Goal: Task Accomplishment & Management: Complete application form

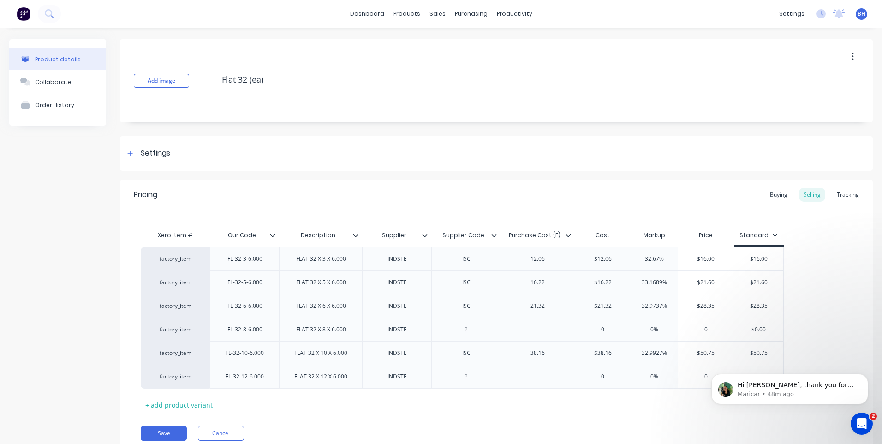
scroll to position [4, 0]
click at [858, 419] on icon "Open Intercom Messenger" at bounding box center [859, 421] width 15 height 15
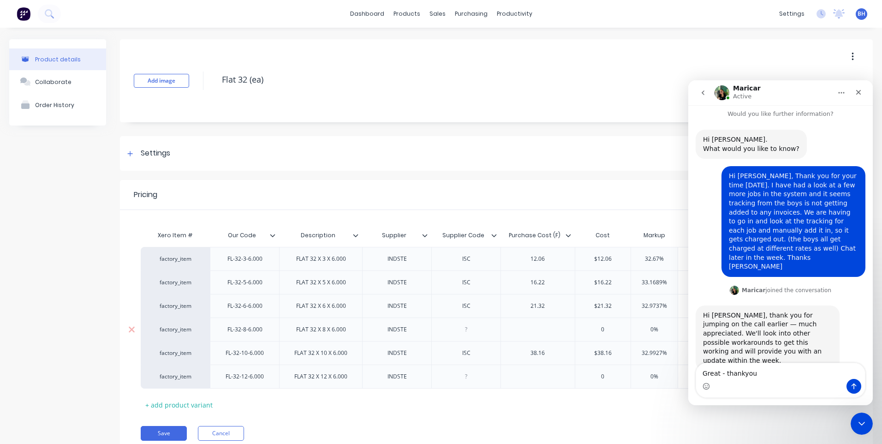
type textarea "Great - thankyou."
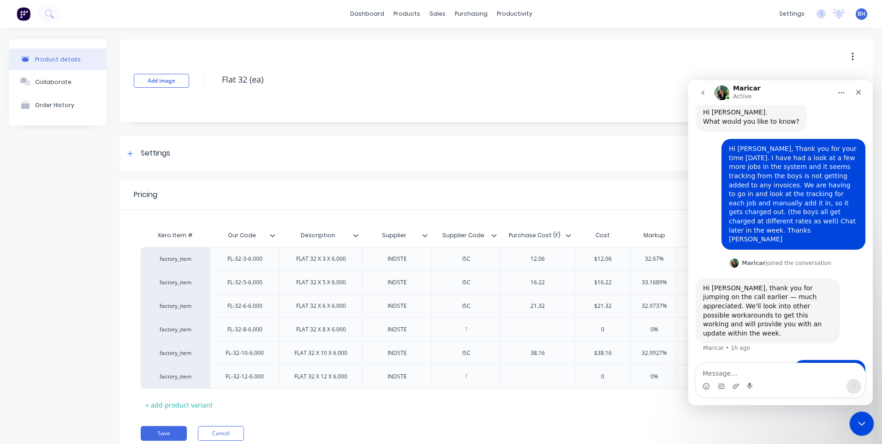
drag, startPoint x: 865, startPoint y: 421, endPoint x: 1315, endPoint y: 840, distance: 614.6
click at [866, 420] on div "Close Intercom Messenger" at bounding box center [860, 422] width 22 height 22
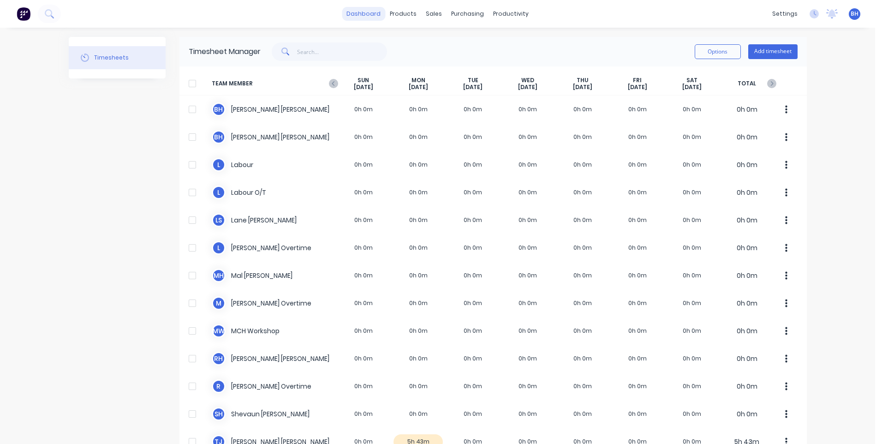
click at [372, 15] on link "dashboard" at bounding box center [363, 14] width 43 height 14
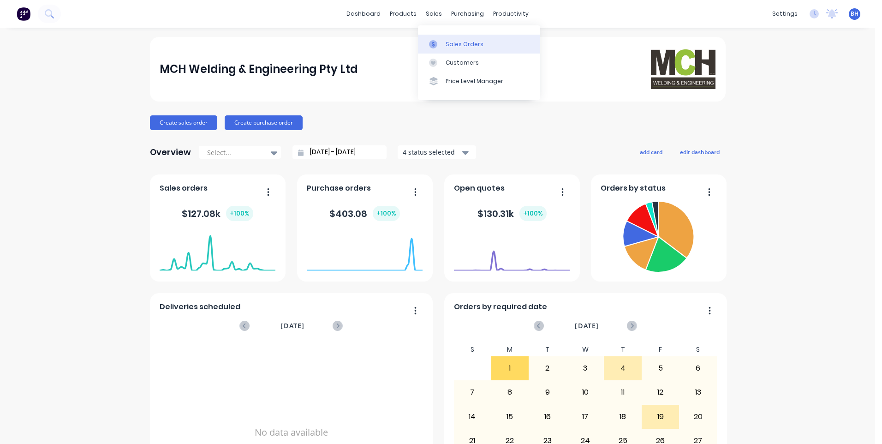
click at [446, 44] on div "Sales Orders" at bounding box center [464, 44] width 38 height 8
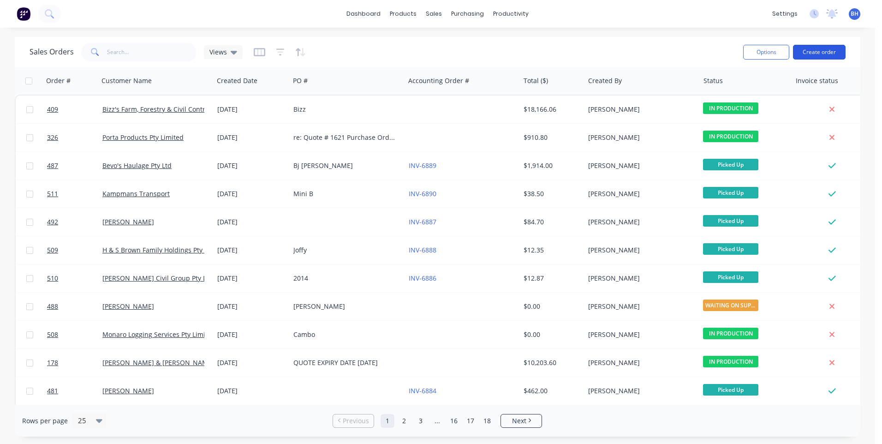
click at [821, 48] on button "Create order" at bounding box center [819, 52] width 53 height 15
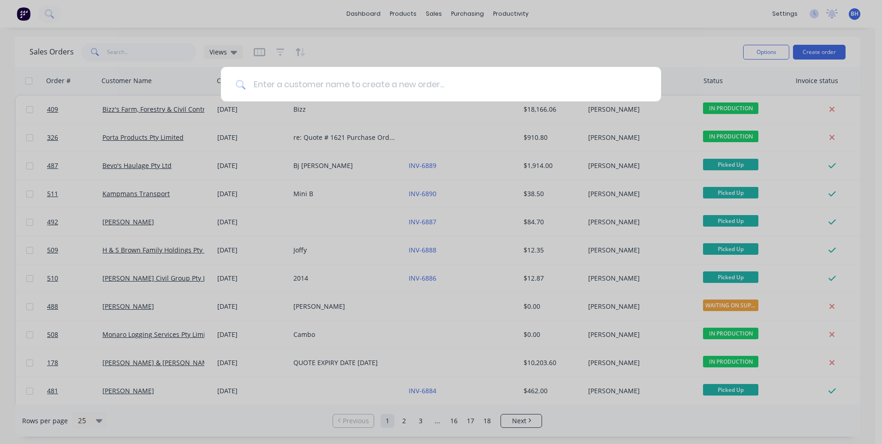
click at [380, 79] on input at bounding box center [446, 84] width 400 height 35
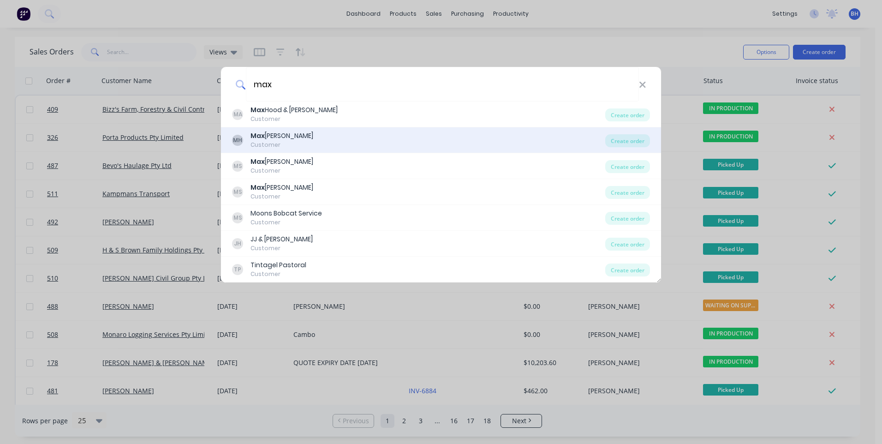
type input "max"
click at [288, 136] on div "[PERSON_NAME]" at bounding box center [281, 136] width 63 height 10
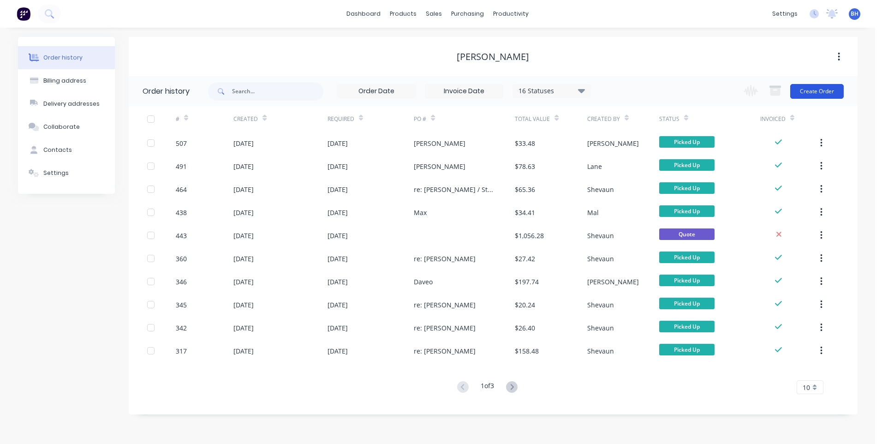
click at [810, 89] on button "Create Order" at bounding box center [816, 91] width 53 height 15
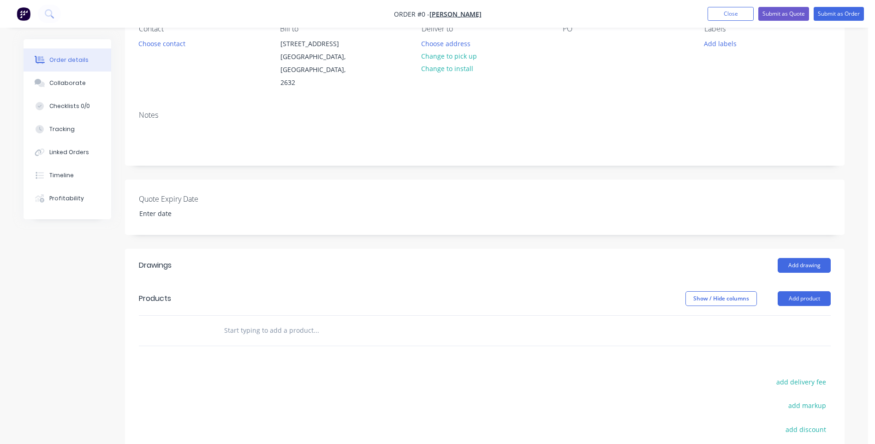
scroll to position [92, 0]
click at [803, 290] on button "Add product" at bounding box center [803, 297] width 53 height 15
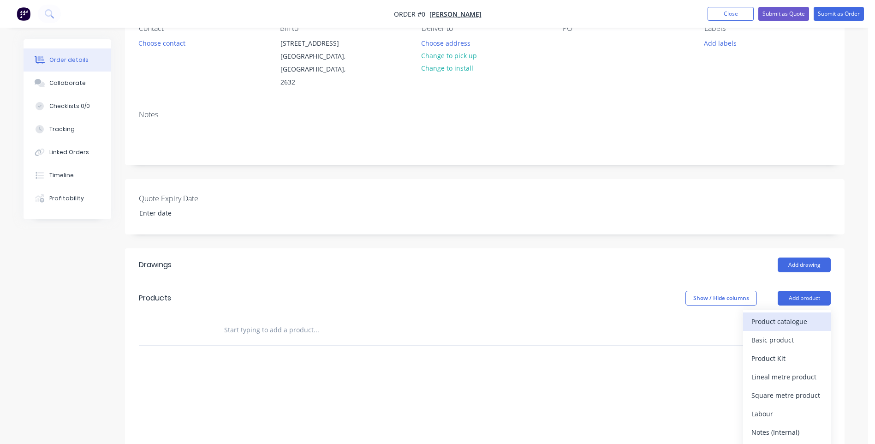
click at [778, 314] on div "Product catalogue" at bounding box center [786, 320] width 71 height 13
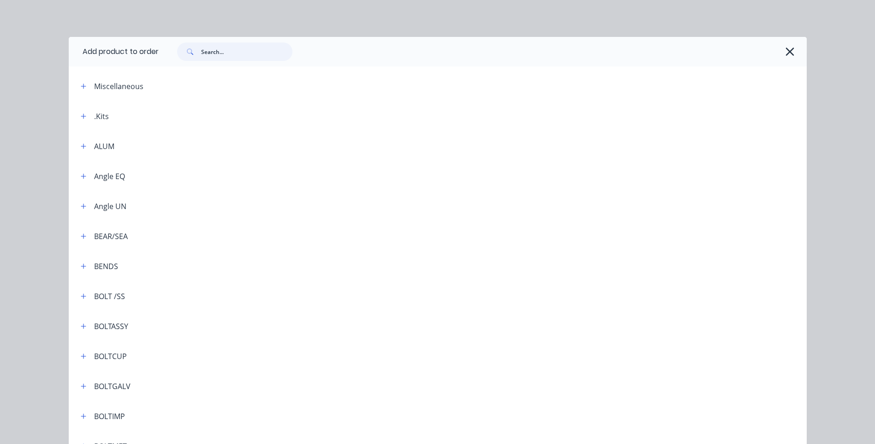
click at [219, 52] on input "text" at bounding box center [246, 51] width 91 height 18
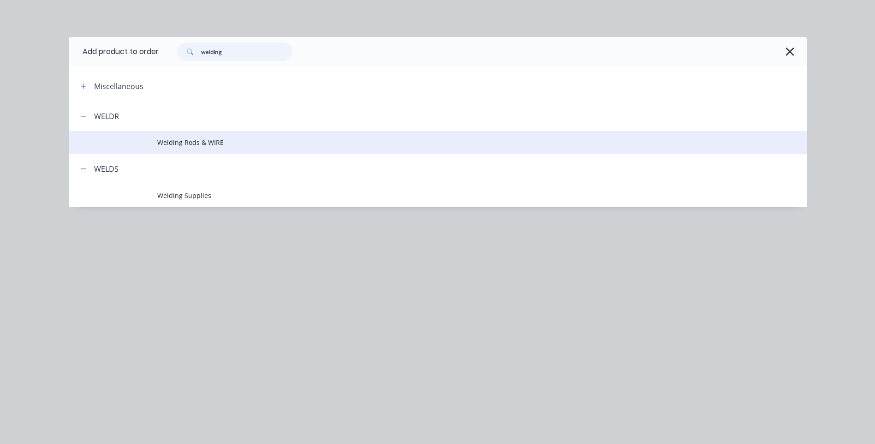
type input "welding"
click at [164, 140] on span "Welding Rods & WIRE" at bounding box center [416, 142] width 519 height 10
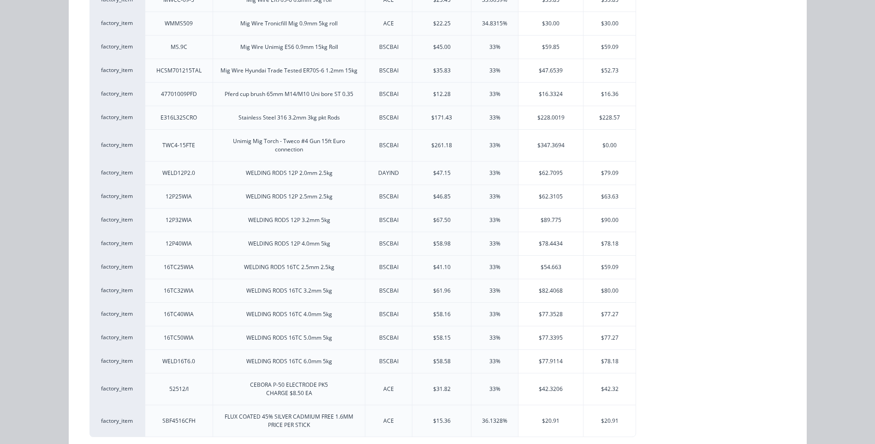
scroll to position [784, 0]
click at [610, 302] on div "$77.27" at bounding box center [609, 313] width 52 height 23
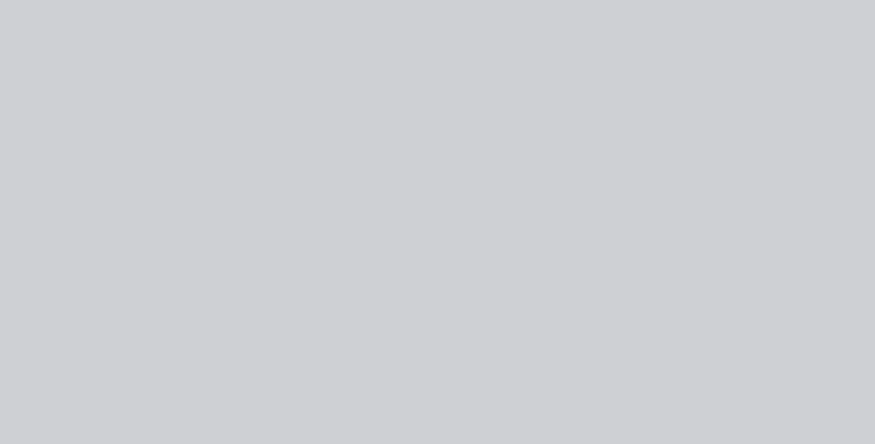
scroll to position [0, 0]
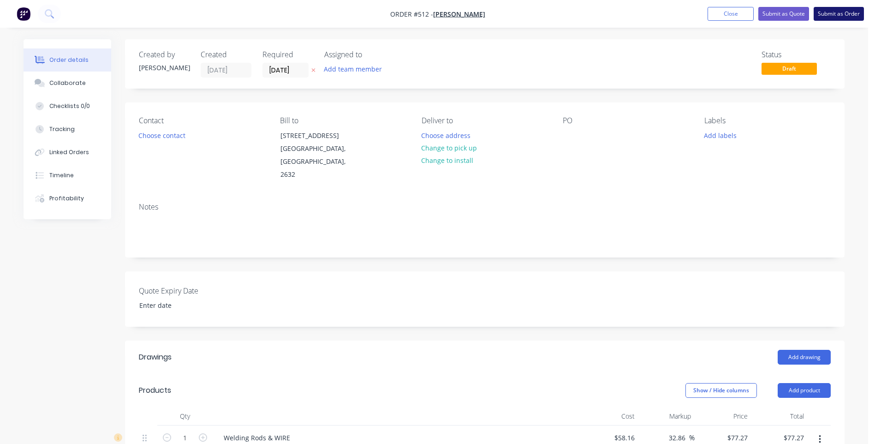
click at [834, 11] on button "Submit as Order" at bounding box center [838, 14] width 50 height 14
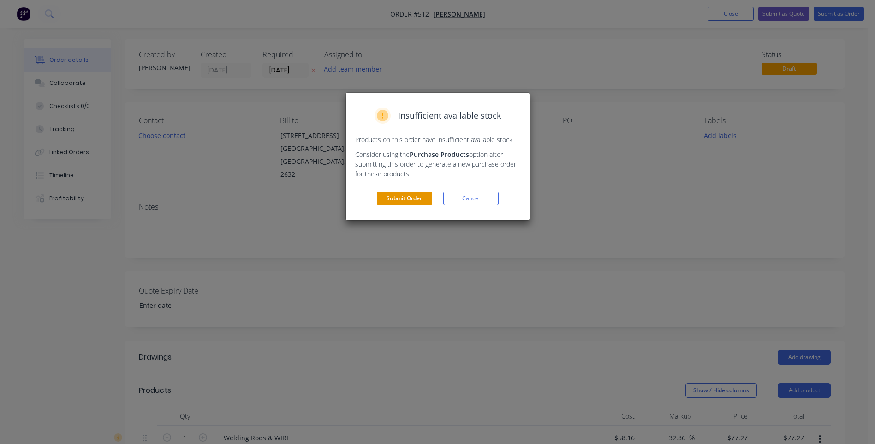
click at [392, 197] on button "Submit Order" at bounding box center [404, 198] width 55 height 14
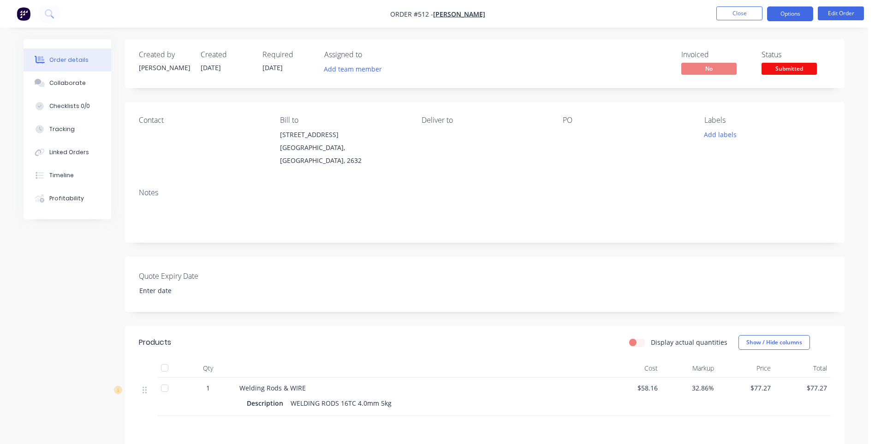
click at [774, 17] on button "Options" at bounding box center [790, 13] width 46 height 15
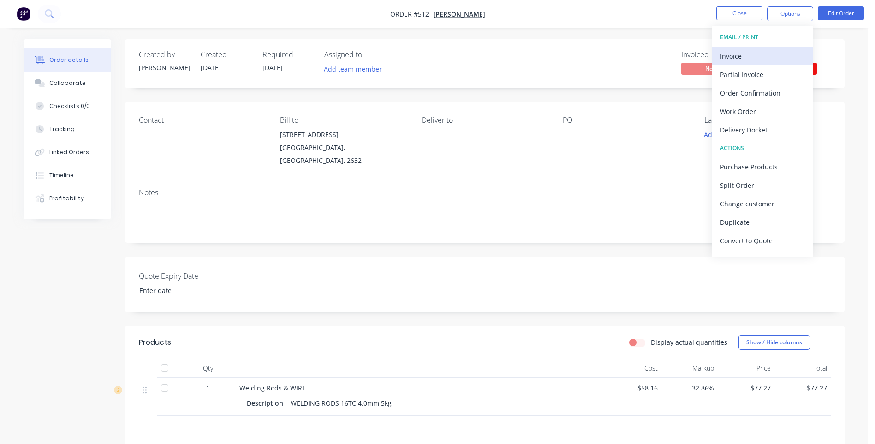
click at [734, 55] on div "Invoice" at bounding box center [762, 55] width 85 height 13
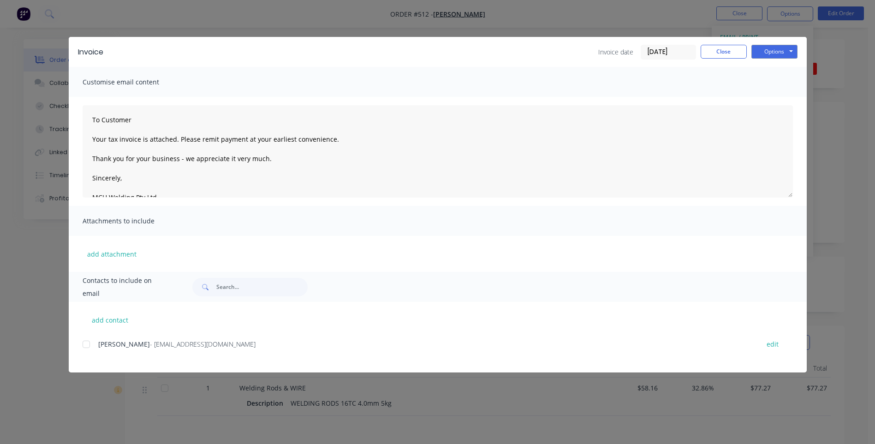
click at [85, 344] on div at bounding box center [86, 344] width 18 height 18
click at [712, 47] on button "Close" at bounding box center [723, 52] width 46 height 14
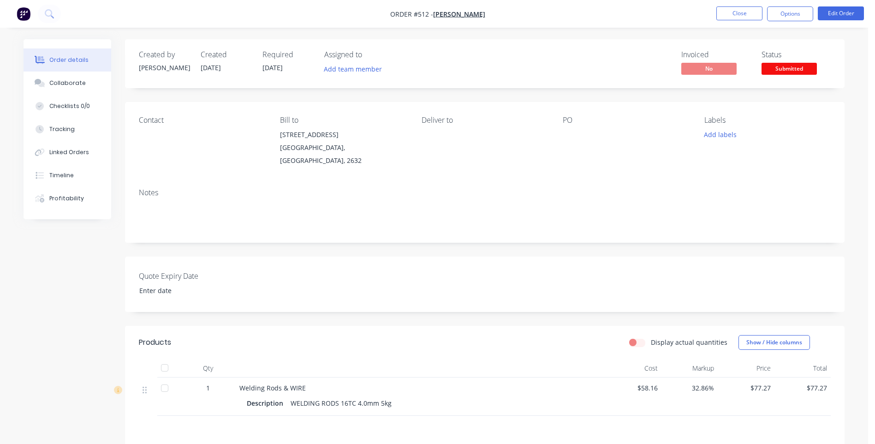
click at [155, 121] on div "Contact" at bounding box center [202, 120] width 126 height 9
click at [154, 143] on div "Contact" at bounding box center [202, 141] width 126 height 51
click at [834, 12] on button "Edit Order" at bounding box center [840, 13] width 46 height 14
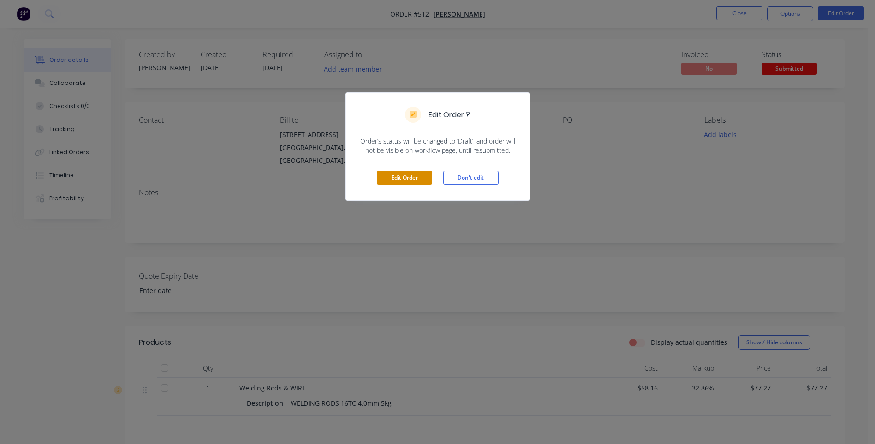
click at [427, 175] on button "Edit Order" at bounding box center [404, 178] width 55 height 14
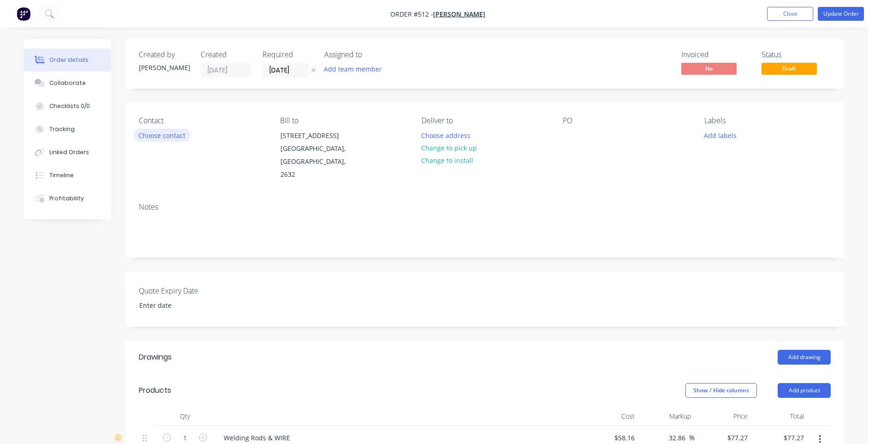
click at [175, 136] on button "Choose contact" at bounding box center [162, 135] width 57 height 12
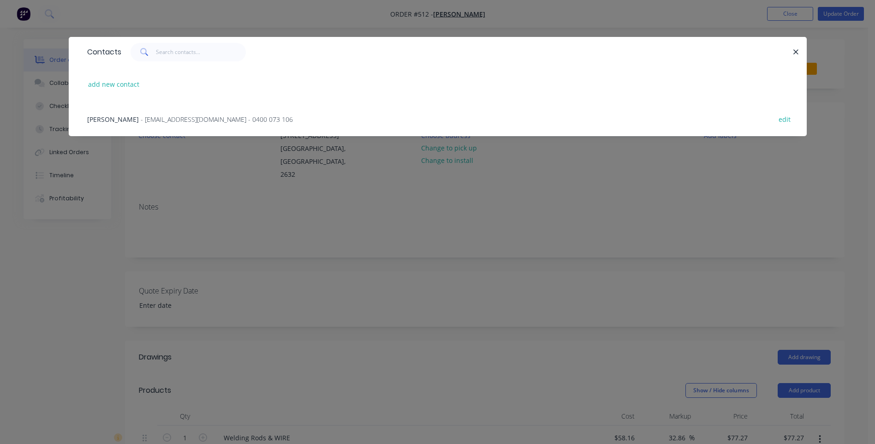
click at [124, 115] on span "[PERSON_NAME]" at bounding box center [113, 119] width 52 height 9
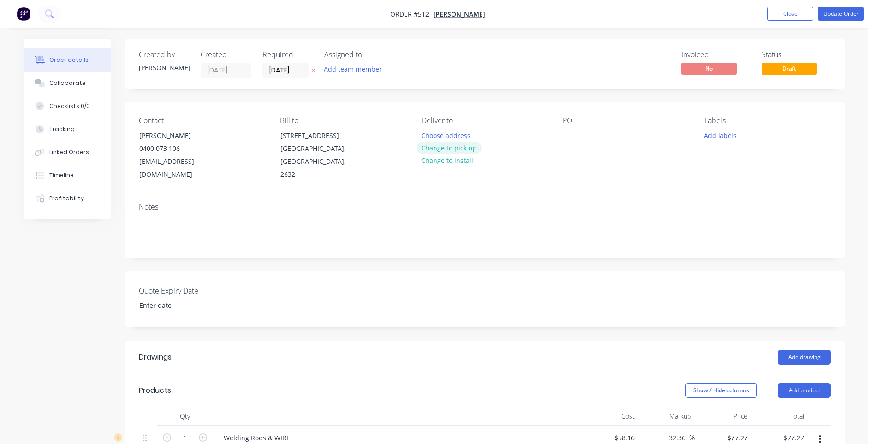
click at [435, 148] on button "Change to pick up" at bounding box center [448, 148] width 65 height 12
click at [845, 11] on button "Update Order" at bounding box center [840, 14] width 46 height 14
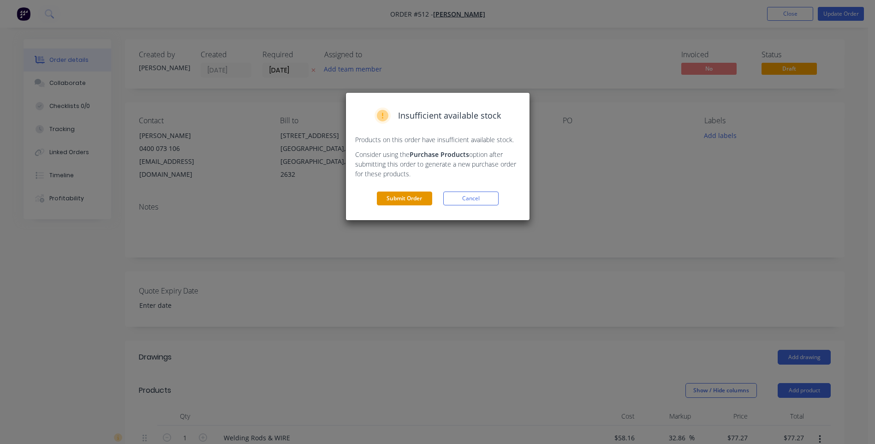
click at [419, 194] on button "Submit Order" at bounding box center [404, 198] width 55 height 14
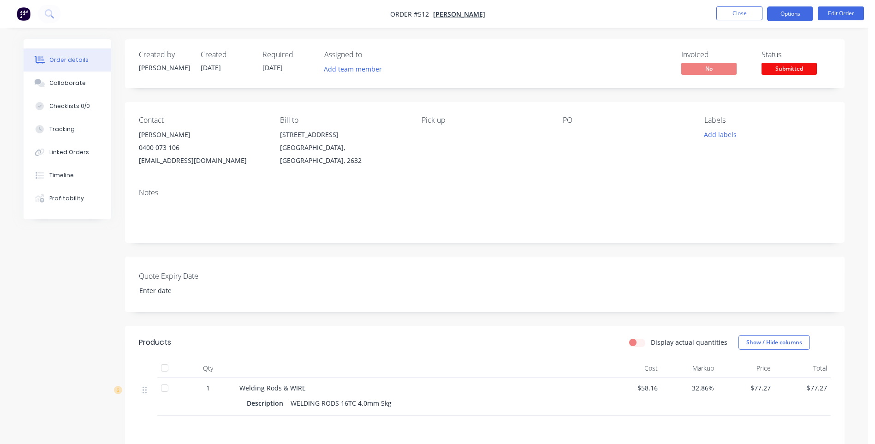
click at [792, 9] on button "Options" at bounding box center [790, 13] width 46 height 15
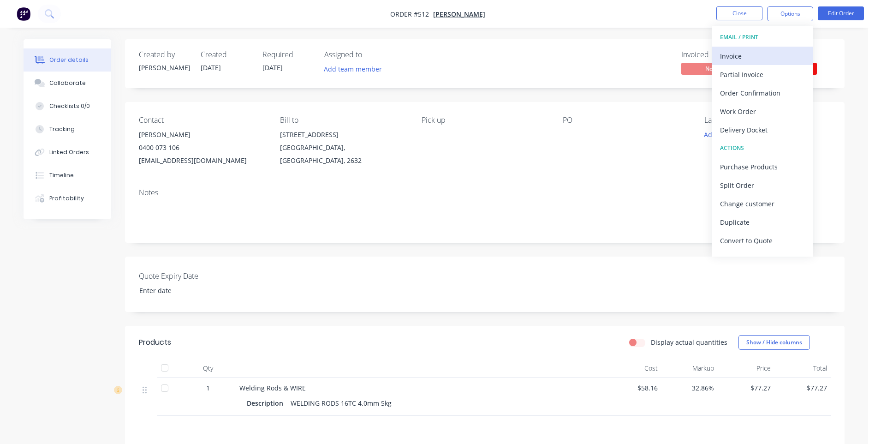
click at [730, 51] on div "Invoice" at bounding box center [762, 55] width 85 height 13
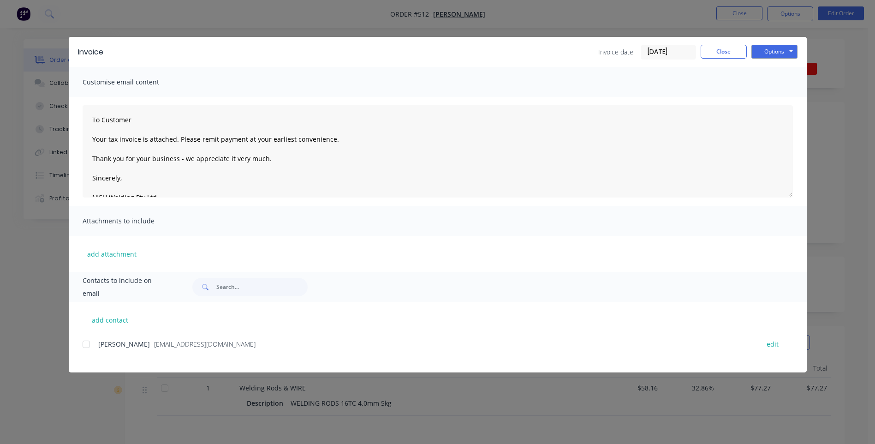
click at [85, 346] on div at bounding box center [86, 344] width 18 height 18
click at [783, 50] on button "Options" at bounding box center [774, 52] width 46 height 14
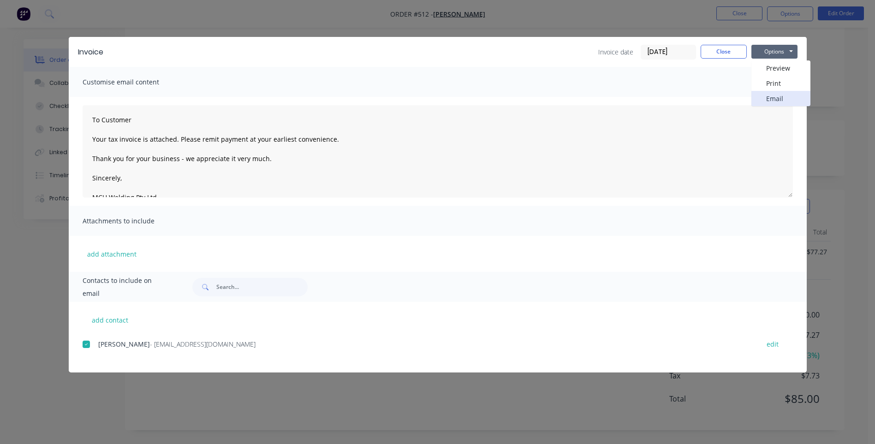
click at [771, 97] on button "Email" at bounding box center [780, 98] width 59 height 15
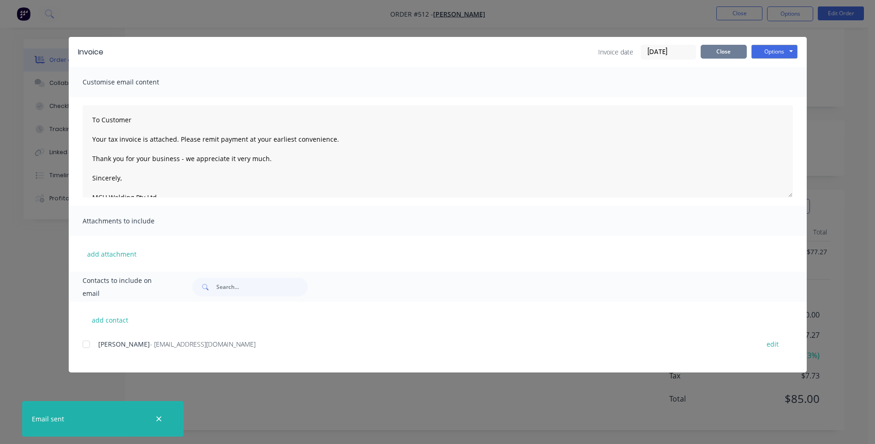
click at [709, 53] on button "Close" at bounding box center [723, 52] width 46 height 14
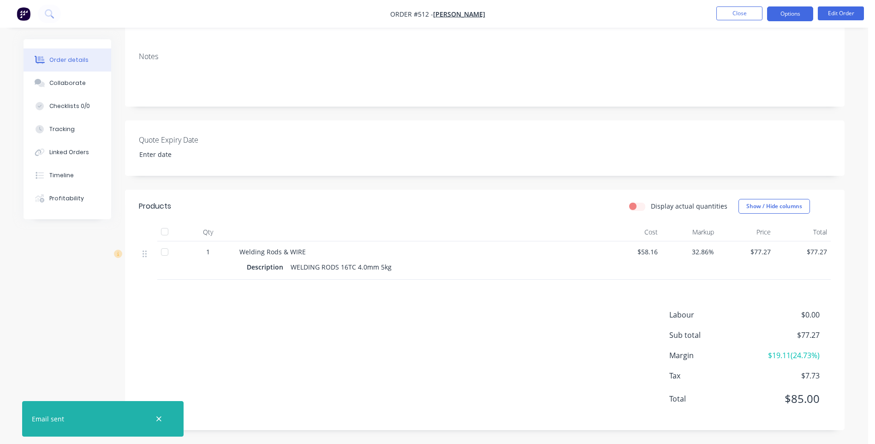
click at [787, 13] on button "Options" at bounding box center [790, 13] width 46 height 15
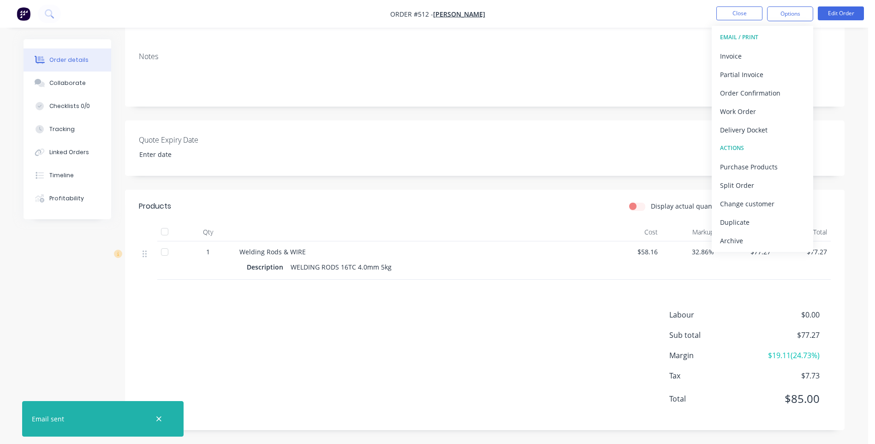
click at [854, 47] on div "Order details Collaborate Checklists 0/0 Tracking Linked Orders Timeline Profit…" at bounding box center [434, 154] width 868 height 580
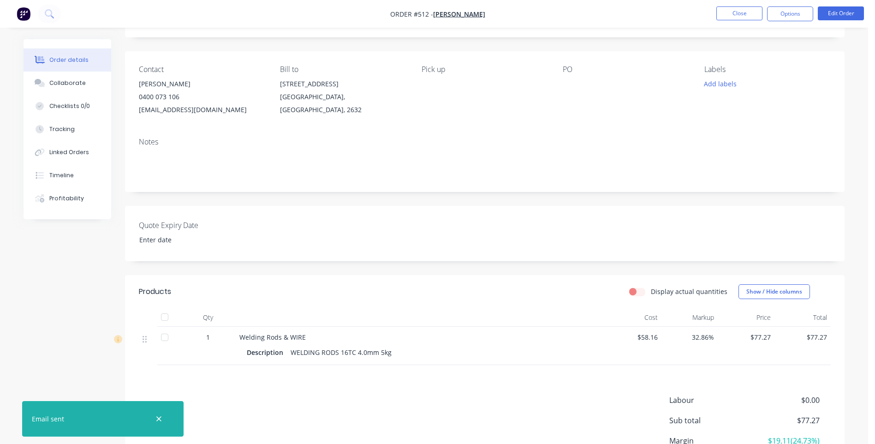
scroll to position [0, 0]
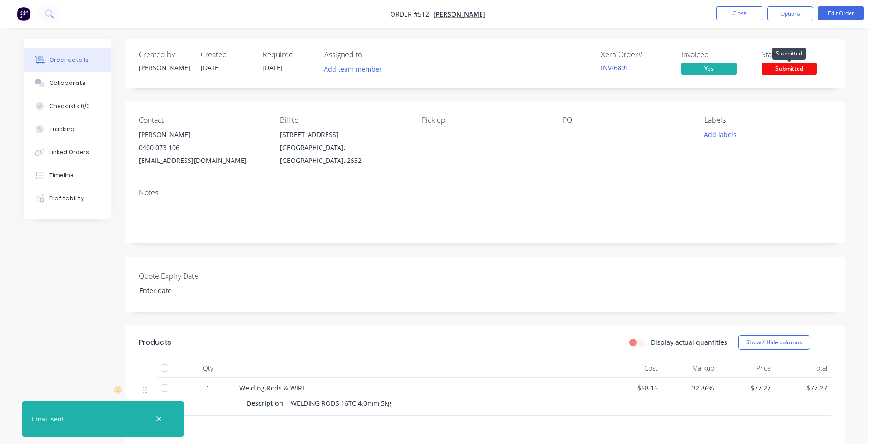
click at [781, 67] on span "Submitted" at bounding box center [788, 69] width 55 height 12
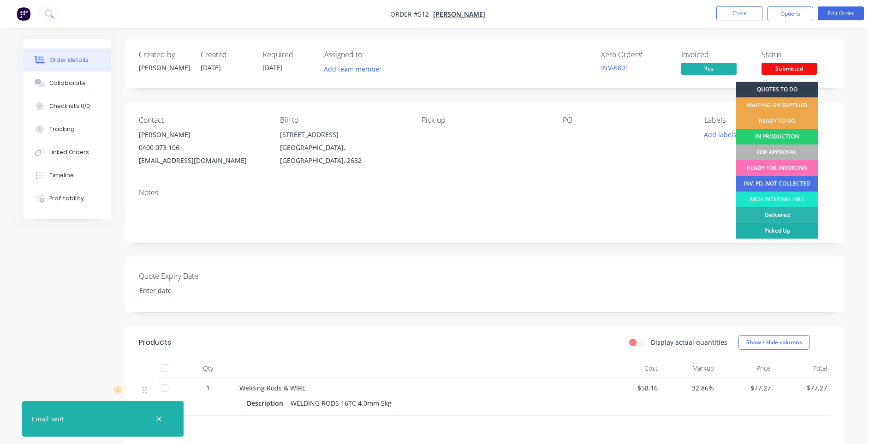
click at [767, 226] on div "Picked Up" at bounding box center [777, 231] width 82 height 16
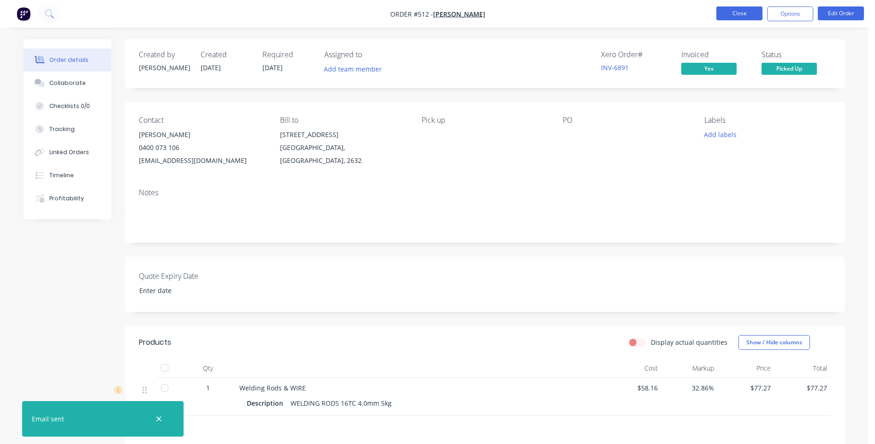
click at [735, 9] on button "Close" at bounding box center [739, 13] width 46 height 14
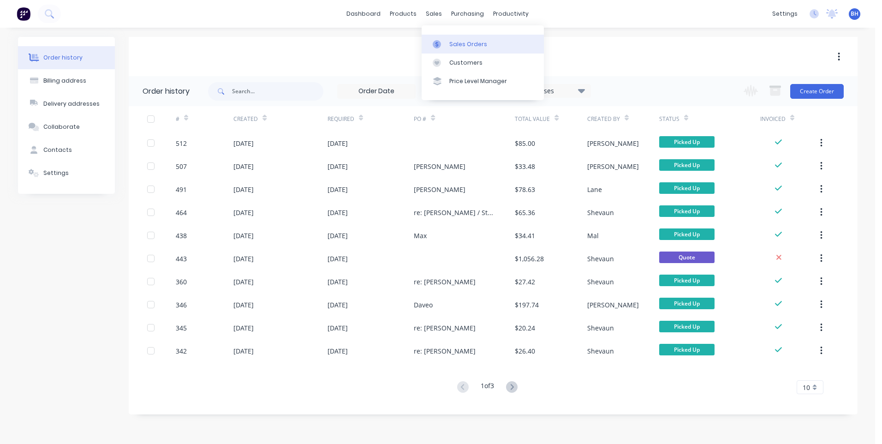
click at [455, 43] on div "Sales Orders" at bounding box center [468, 44] width 38 height 8
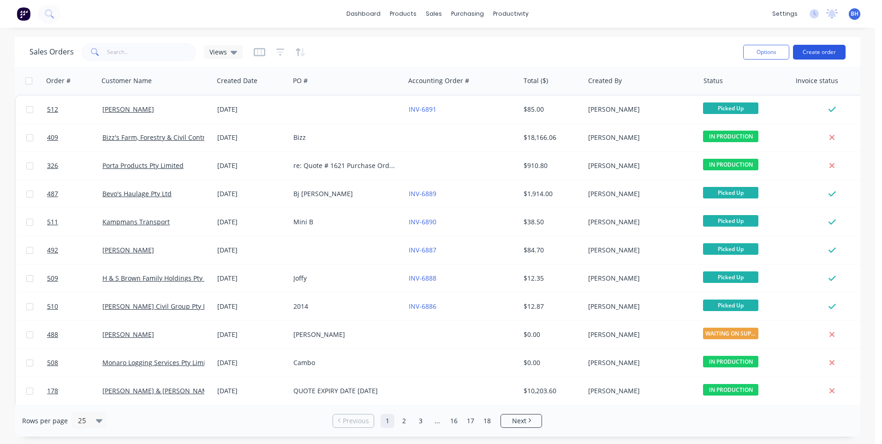
click at [828, 45] on button "Create order" at bounding box center [819, 52] width 53 height 15
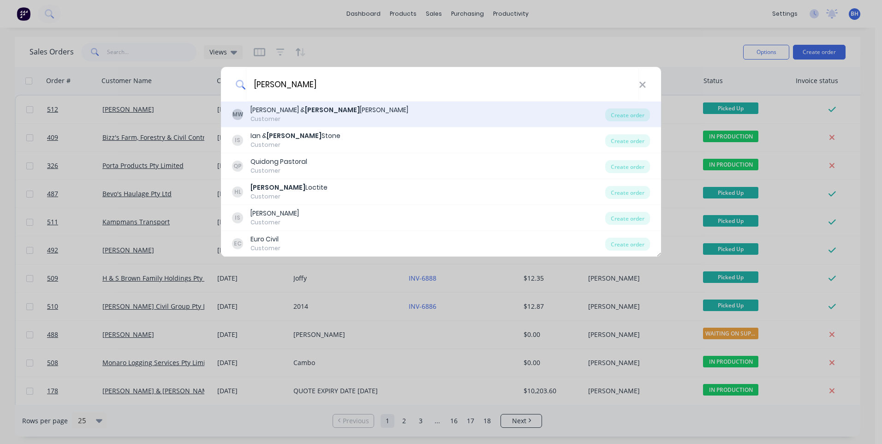
type input "[PERSON_NAME]"
click at [339, 111] on div "[PERSON_NAME] & [PERSON_NAME]" at bounding box center [329, 110] width 158 height 10
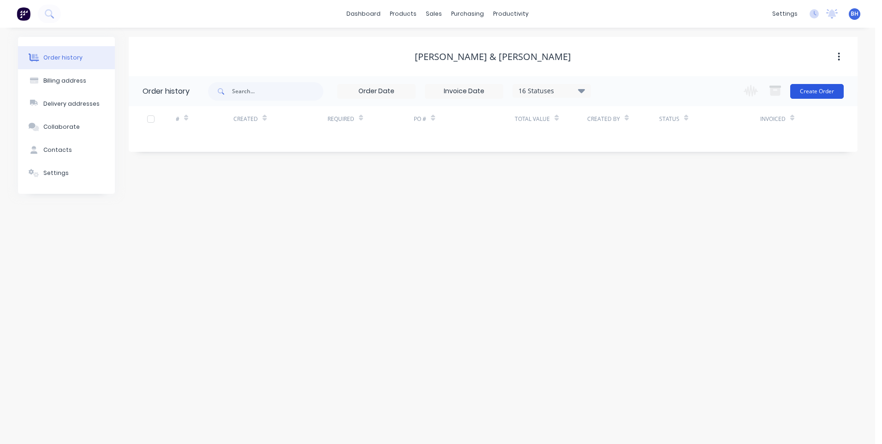
click at [823, 88] on button "Create Order" at bounding box center [816, 91] width 53 height 15
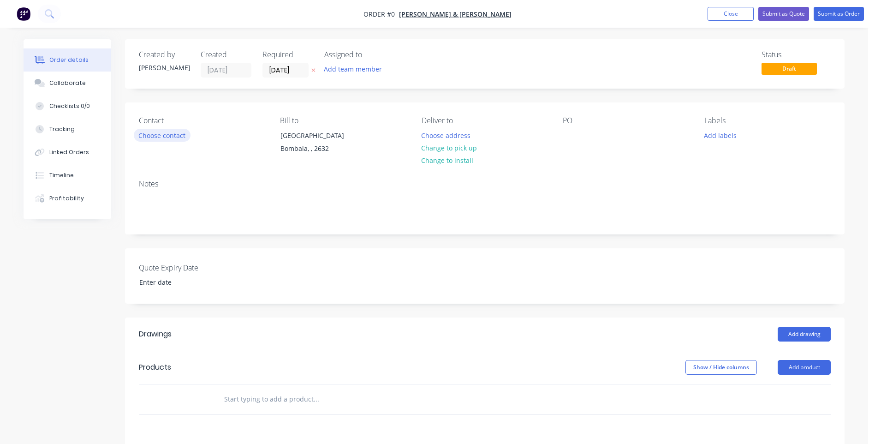
click at [157, 133] on button "Choose contact" at bounding box center [162, 135] width 57 height 12
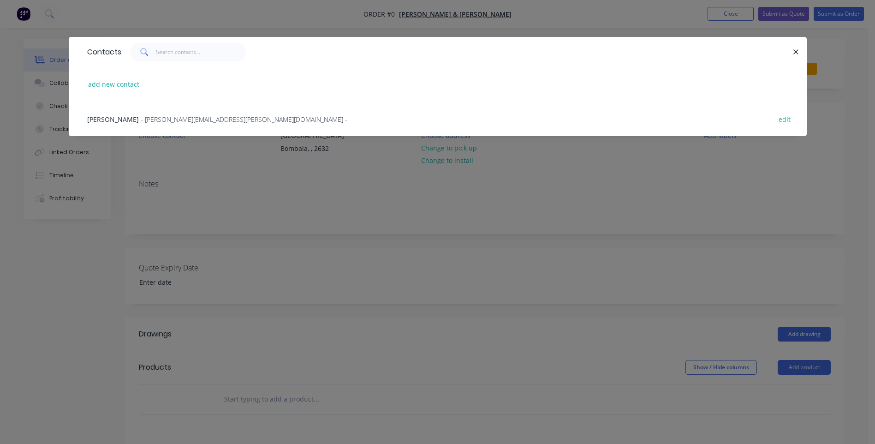
click at [158, 117] on span "- [PERSON_NAME][EMAIL_ADDRESS][PERSON_NAME][DOMAIN_NAME] -" at bounding box center [244, 119] width 207 height 9
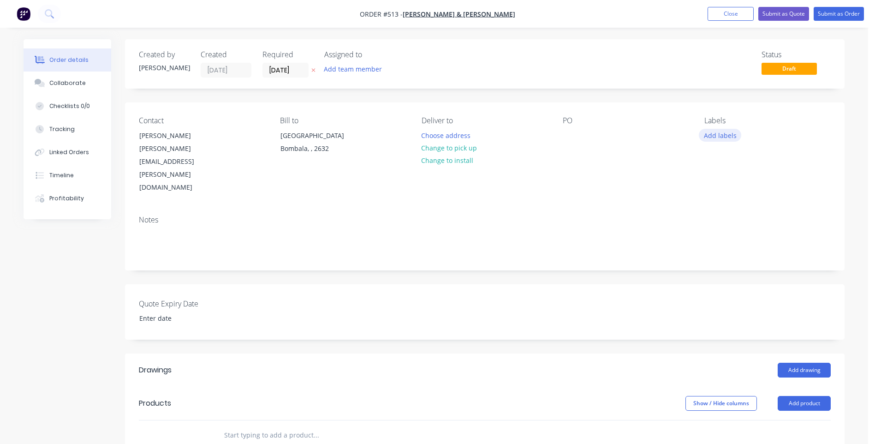
click at [723, 134] on button "Add labels" at bounding box center [719, 135] width 42 height 12
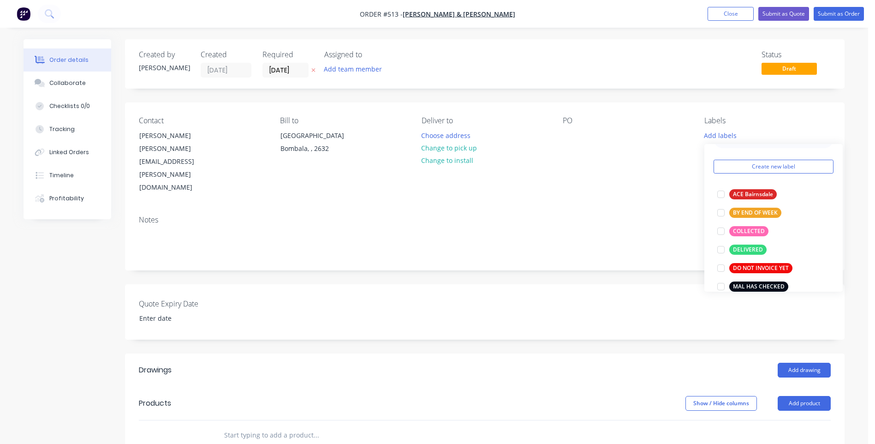
scroll to position [9, 0]
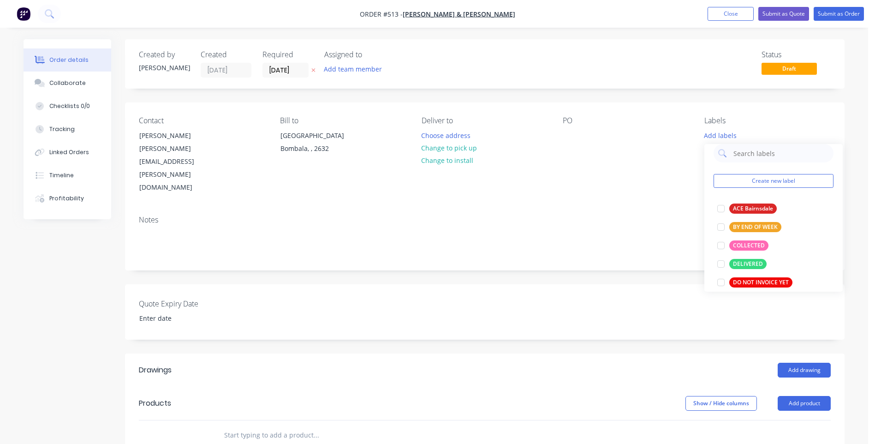
click at [596, 299] on div "Quote Expiry Date" at bounding box center [484, 311] width 719 height 55
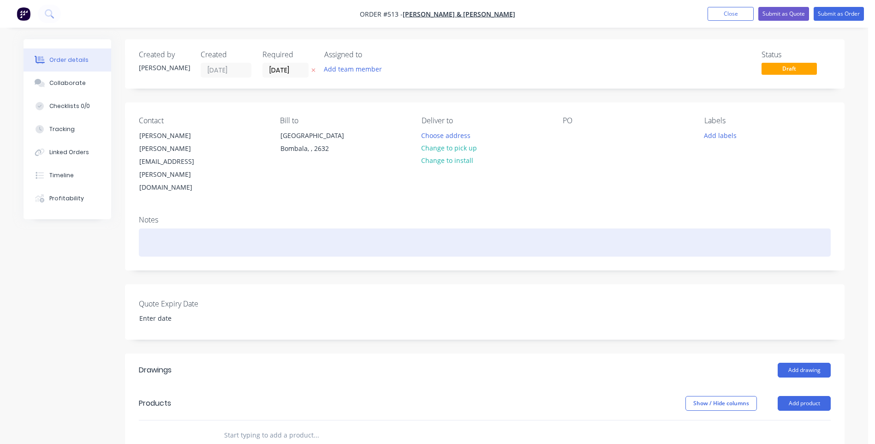
click at [153, 228] on div at bounding box center [485, 242] width 692 height 28
click at [182, 228] on div "PLEASE QUPTE ON ATTATCHED DRAWING" at bounding box center [485, 242] width 692 height 28
click at [229, 228] on div "PLEASE QUOTE ON ATTATCHED DRAWING" at bounding box center [485, 242] width 692 height 28
drag, startPoint x: 206, startPoint y: 205, endPoint x: 239, endPoint y: 205, distance: 33.2
click at [239, 228] on div "PLEASE QUOTE ON ATTATCHED DRAWING" at bounding box center [485, 242] width 692 height 28
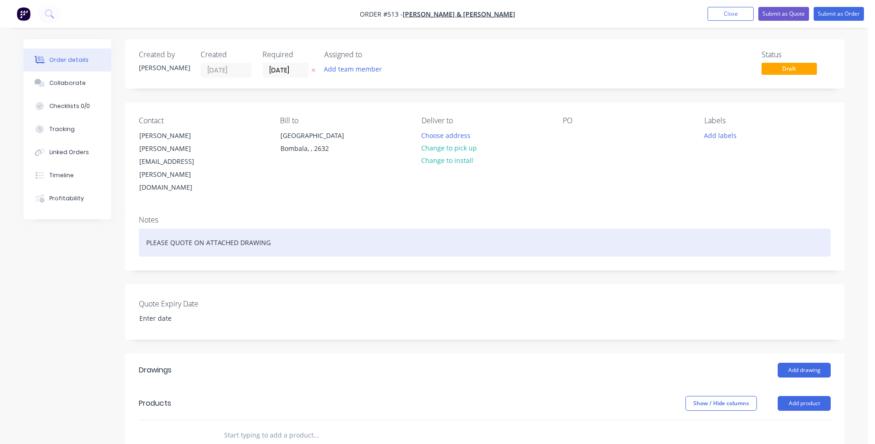
click at [290, 228] on div "PLEASE QUOTE ON ATTACHED DRAWING" at bounding box center [485, 242] width 692 height 28
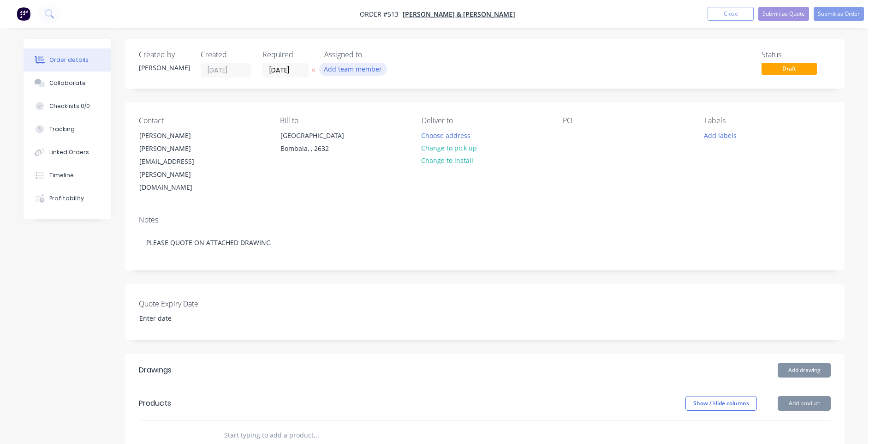
click at [359, 68] on button "Add team member" at bounding box center [353, 69] width 68 height 12
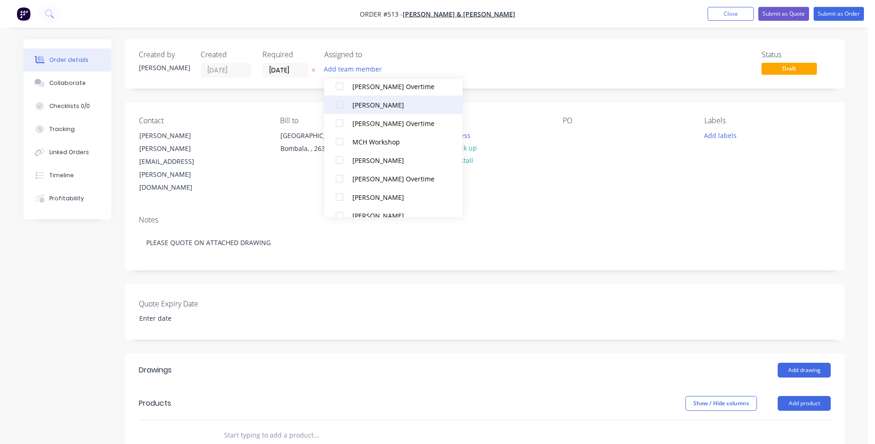
scroll to position [111, 0]
click at [338, 118] on div at bounding box center [339, 120] width 18 height 18
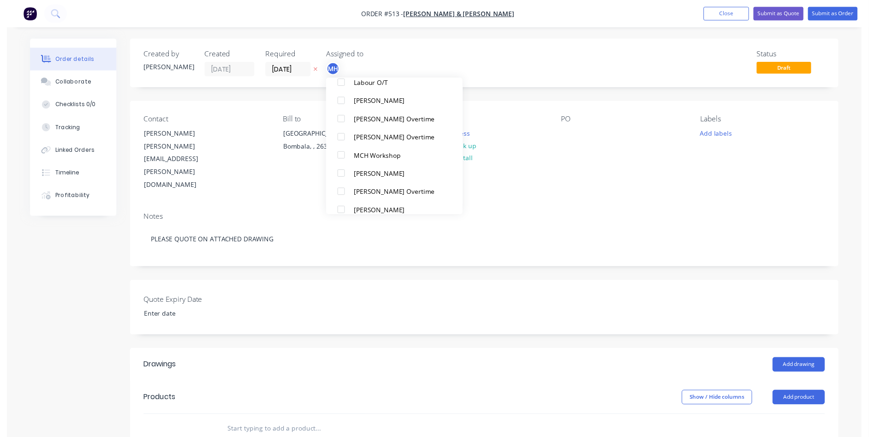
scroll to position [0, 0]
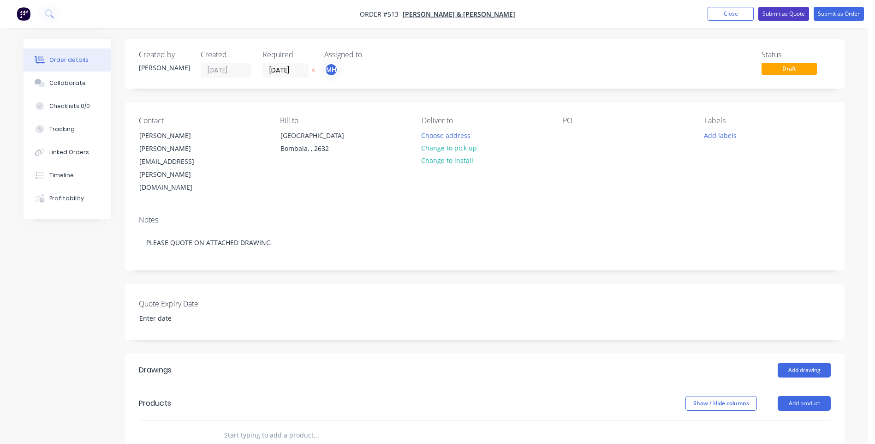
click at [787, 11] on button "Submit as Quote" at bounding box center [783, 14] width 51 height 14
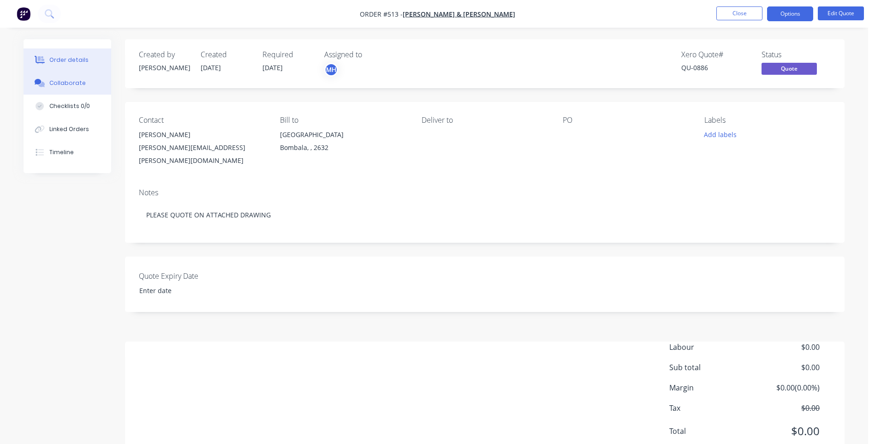
click at [68, 80] on div "Collaborate" at bounding box center [67, 83] width 36 height 8
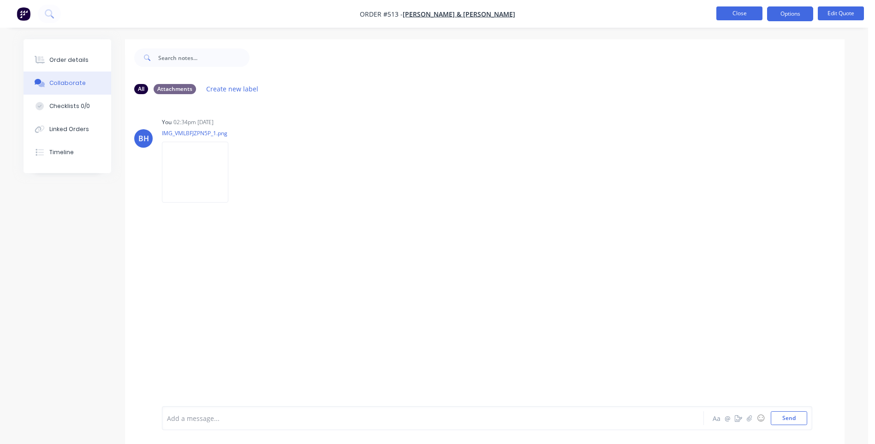
click at [744, 13] on button "Close" at bounding box center [739, 13] width 46 height 14
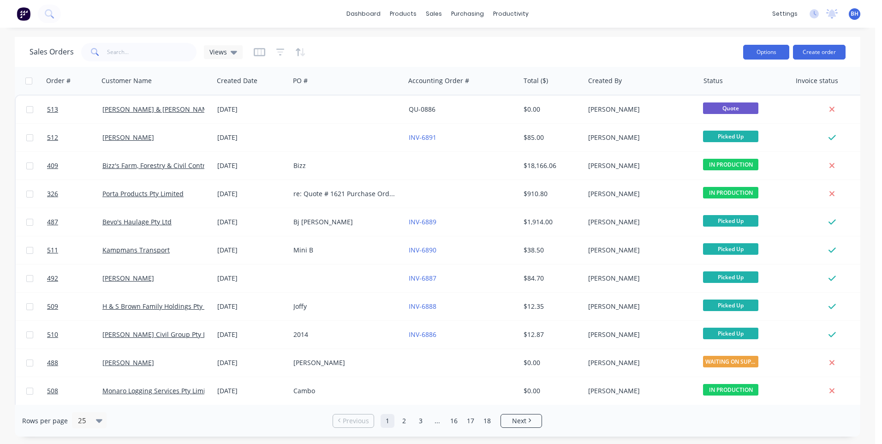
click at [780, 51] on button "Options" at bounding box center [766, 52] width 46 height 15
click at [701, 18] on div "dashboard products sales purchasing productivity dashboard products Product Cat…" at bounding box center [437, 14] width 875 height 28
click at [524, 38] on link "Workflow" at bounding box center [546, 44] width 122 height 18
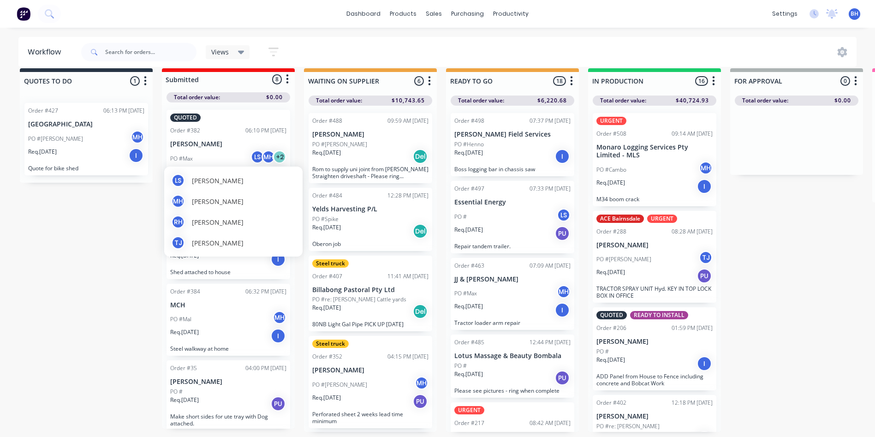
scroll to position [40, 0]
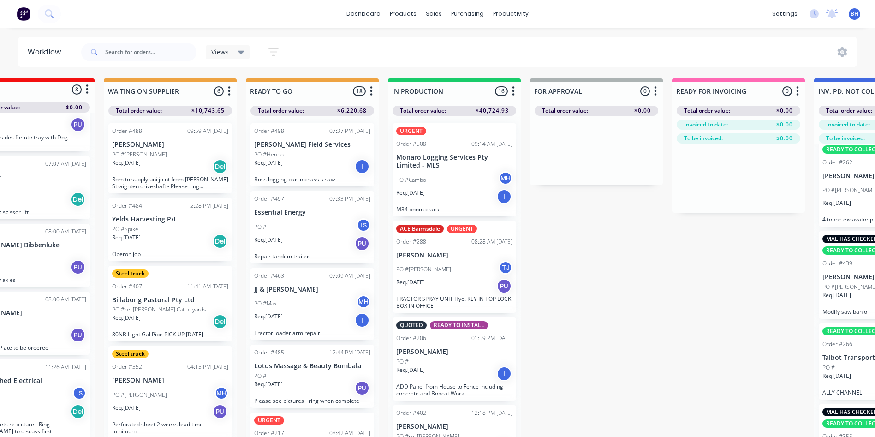
scroll to position [0, 198]
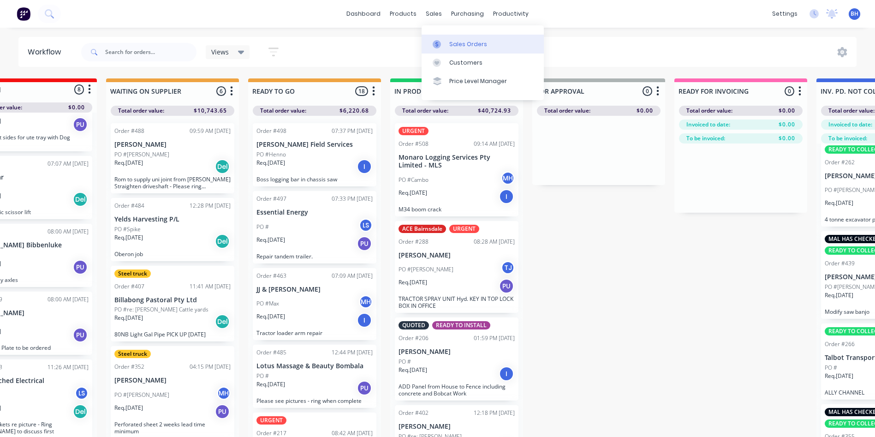
click at [450, 43] on div "Sales Orders" at bounding box center [468, 44] width 38 height 8
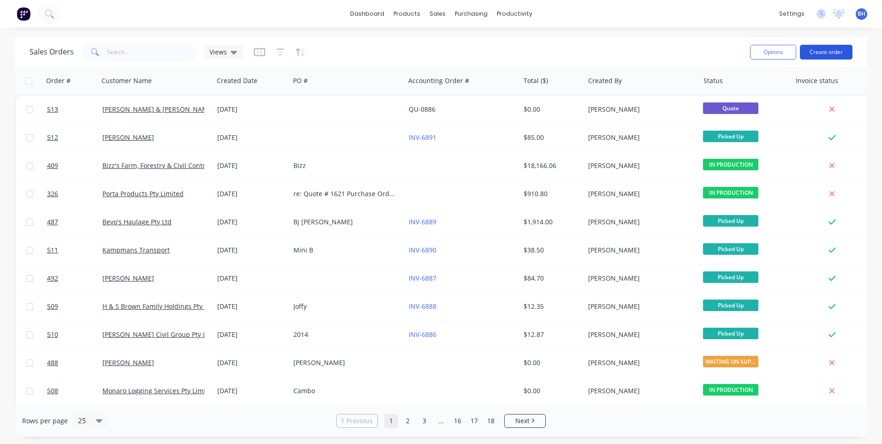
click at [812, 49] on button "Create order" at bounding box center [825, 52] width 53 height 15
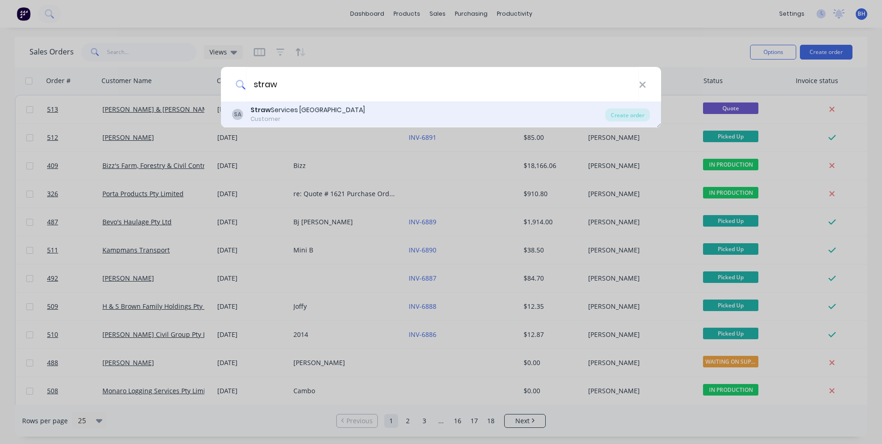
type input "straw"
click at [317, 109] on div "Straw Services Australia" at bounding box center [307, 110] width 114 height 10
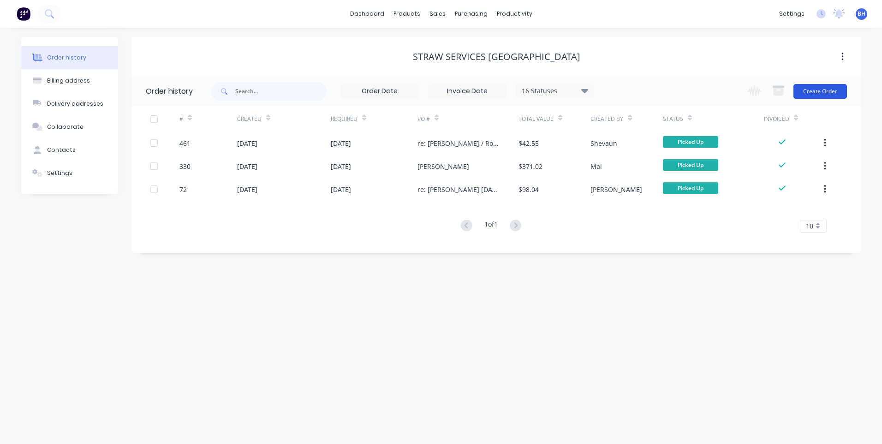
click at [813, 87] on button "Create Order" at bounding box center [819, 91] width 53 height 15
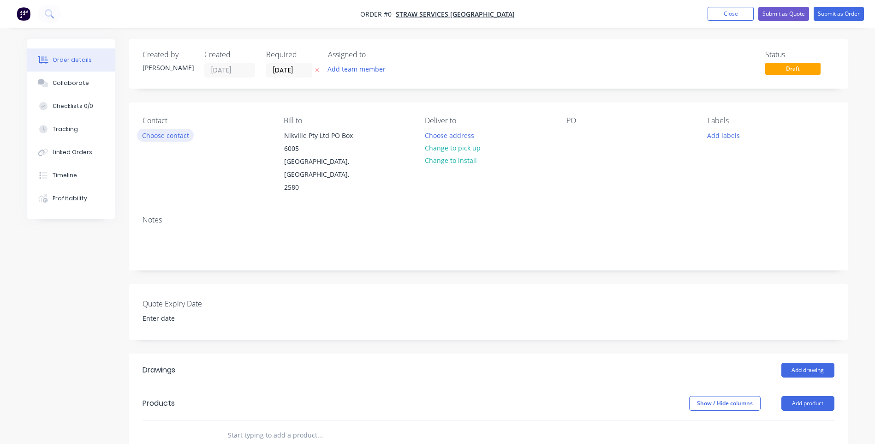
click at [175, 131] on button "Choose contact" at bounding box center [165, 135] width 57 height 12
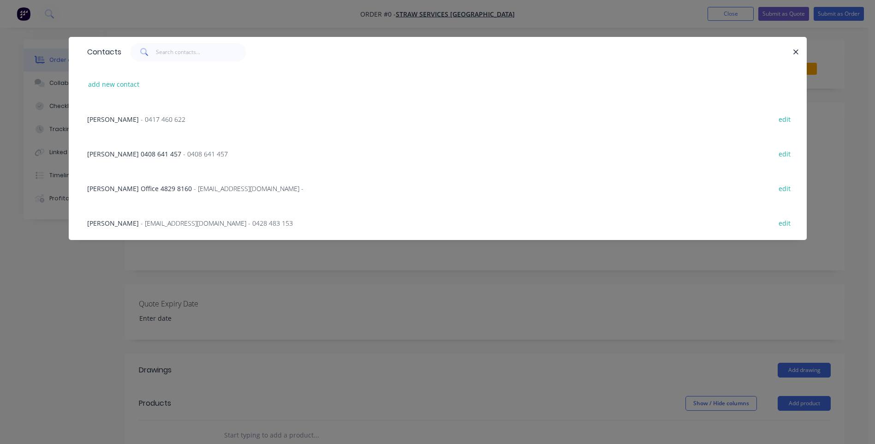
click at [183, 152] on span "- 0408 641 457" at bounding box center [205, 153] width 45 height 9
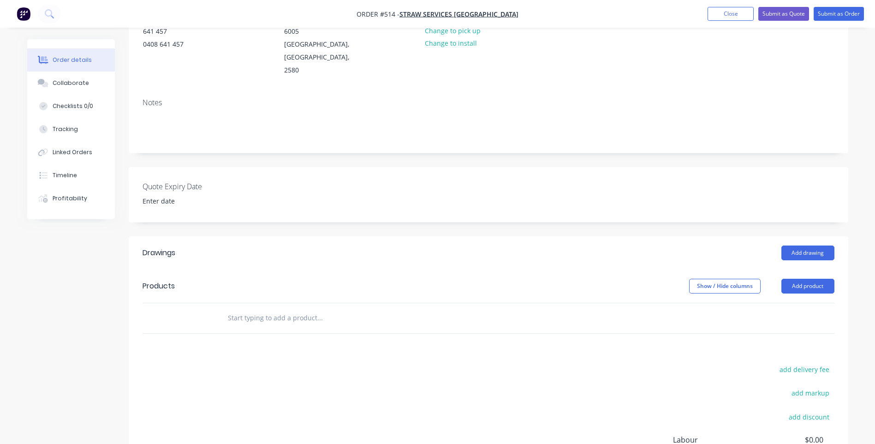
scroll to position [138, 0]
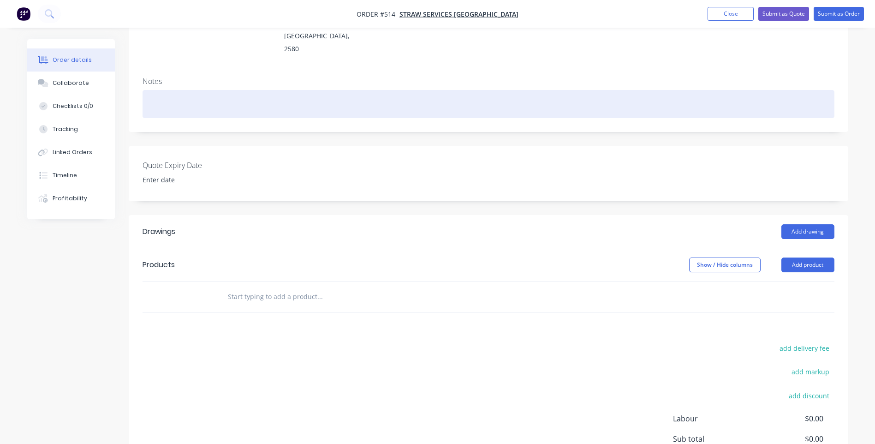
click at [165, 104] on div at bounding box center [488, 104] width 692 height 28
click at [230, 92] on div "Weld cracks in plastic baler" at bounding box center [488, 104] width 692 height 28
click at [212, 91] on div "Weld cracks in plastic baler" at bounding box center [488, 104] width 692 height 28
click at [266, 90] on div "Weld cracks in plastic arm off baler" at bounding box center [488, 104] width 692 height 28
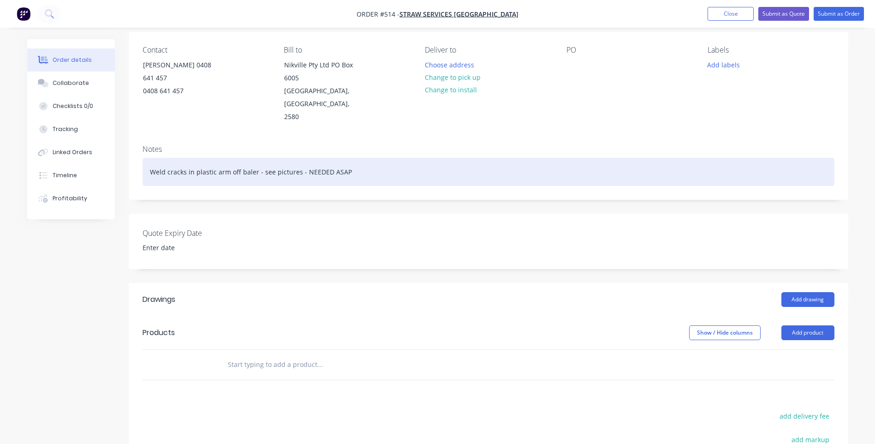
scroll to position [0, 0]
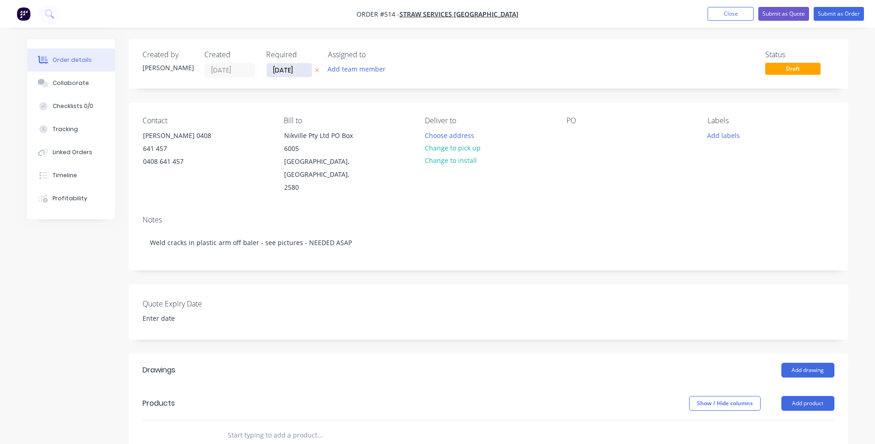
click at [292, 66] on input "[DATE]" at bounding box center [288, 70] width 45 height 14
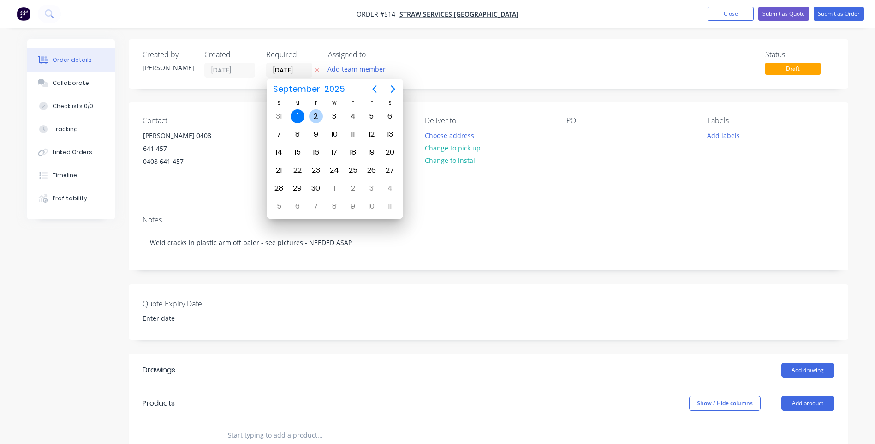
click at [315, 114] on div "2" at bounding box center [316, 116] width 14 height 14
type input "02/09/25"
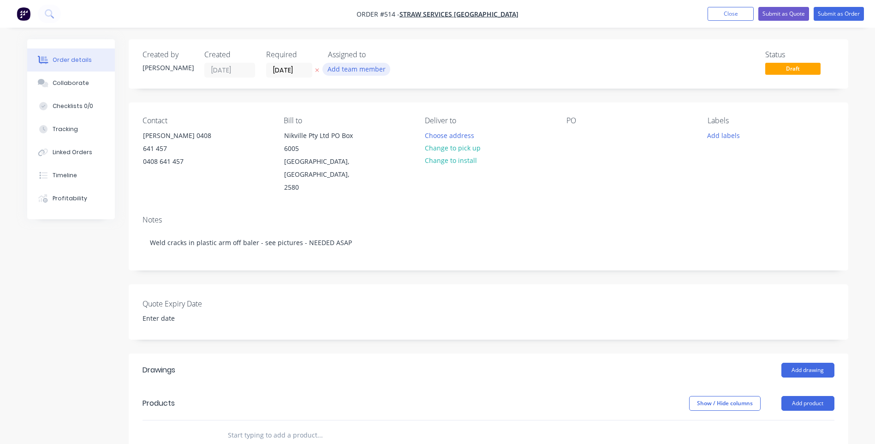
click at [371, 66] on button "Add team member" at bounding box center [356, 69] width 68 height 12
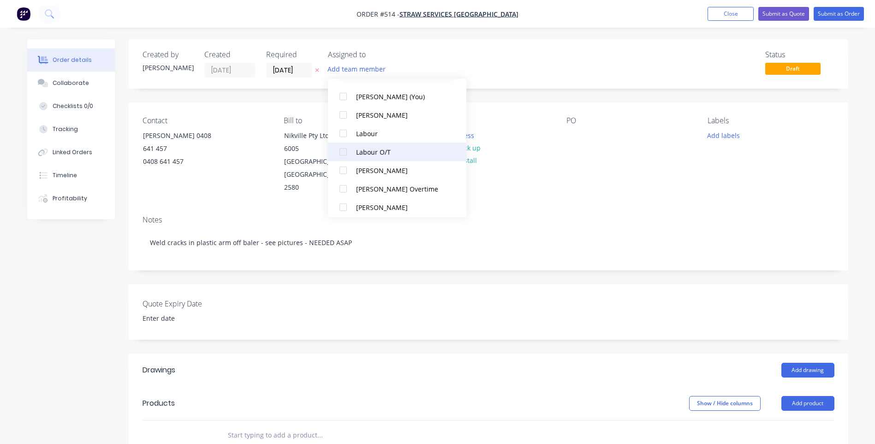
scroll to position [46, 0]
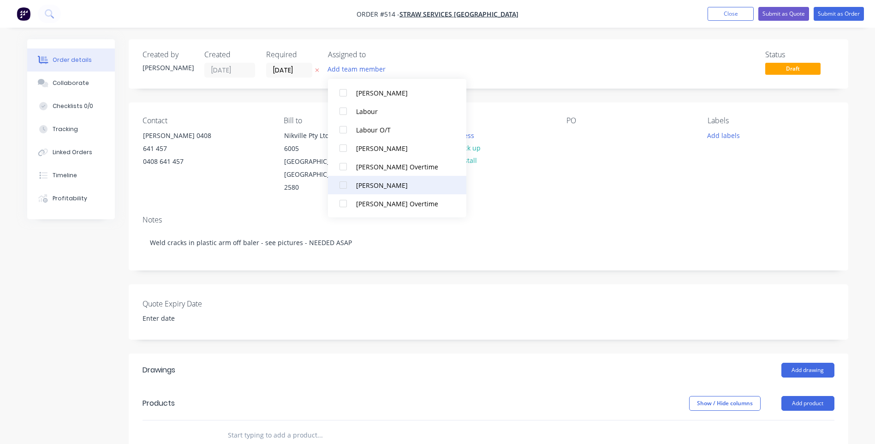
click at [379, 183] on div "[PERSON_NAME]" at bounding box center [402, 185] width 92 height 10
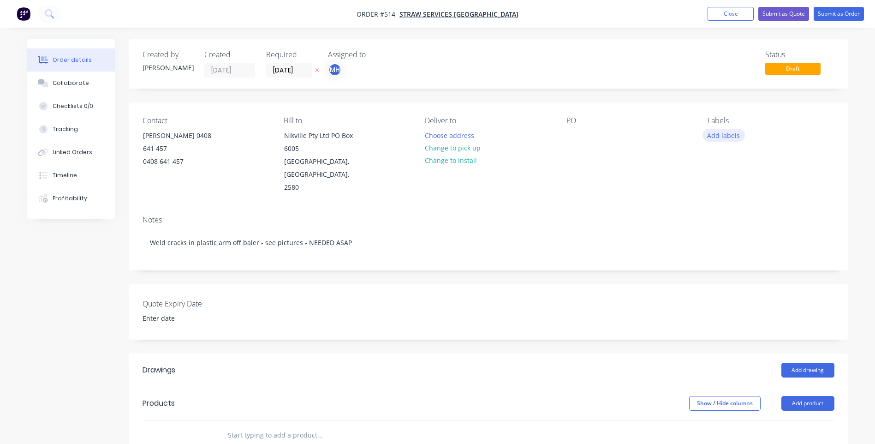
click at [722, 134] on button "Add labels" at bounding box center [723, 135] width 42 height 12
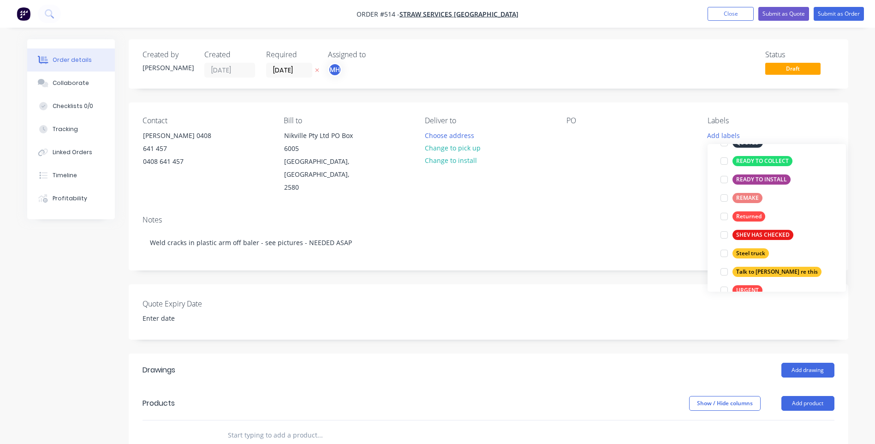
scroll to position [231, 0]
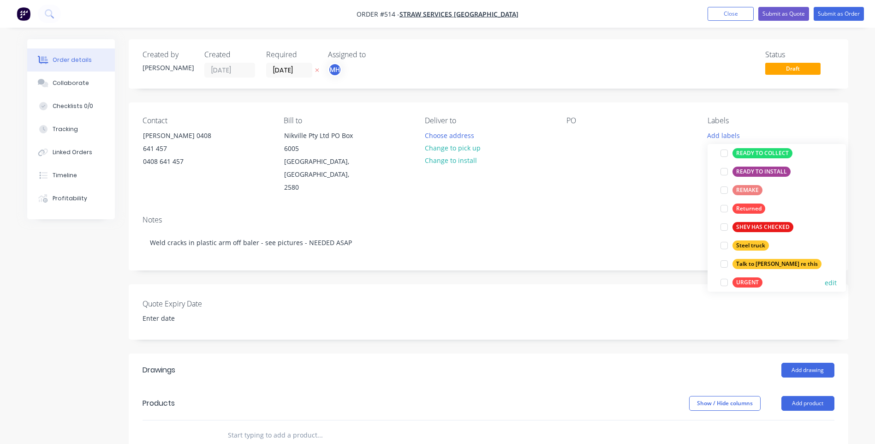
click at [744, 281] on div "URGENT" at bounding box center [747, 282] width 30 height 10
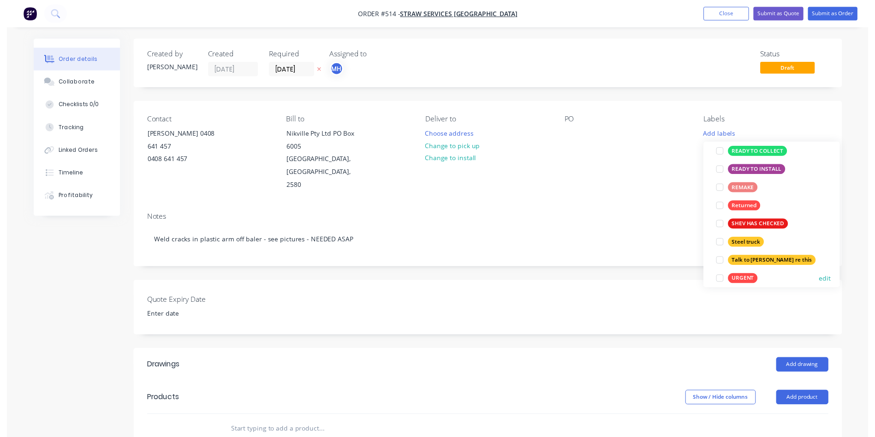
scroll to position [0, 0]
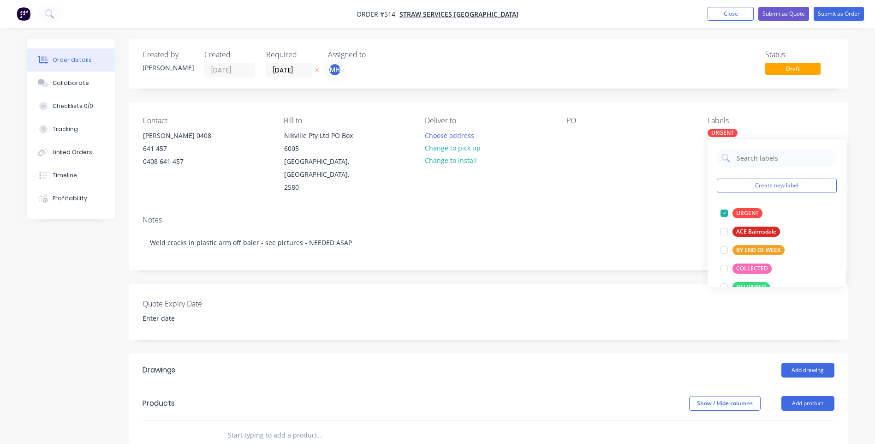
click at [604, 171] on div "PO" at bounding box center [629, 155] width 126 height 78
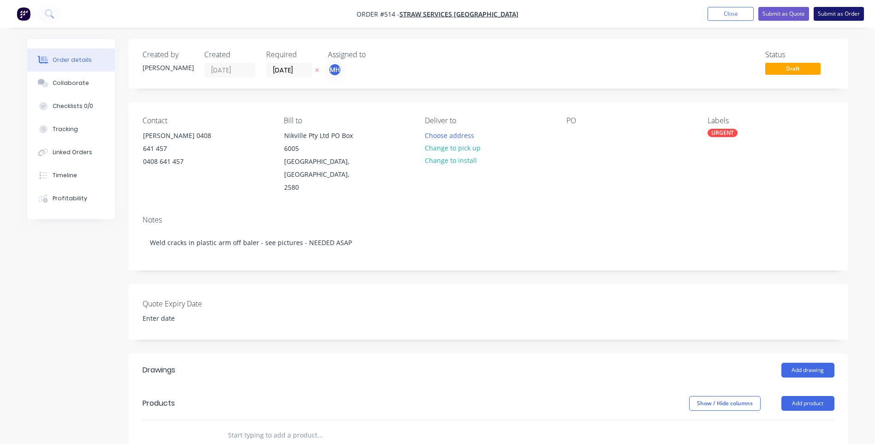
click at [825, 9] on button "Submit as Order" at bounding box center [838, 14] width 50 height 14
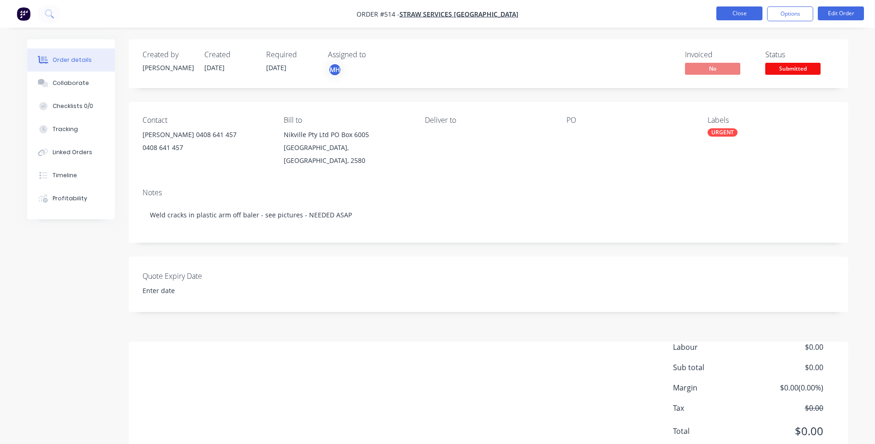
click at [745, 12] on button "Close" at bounding box center [739, 13] width 46 height 14
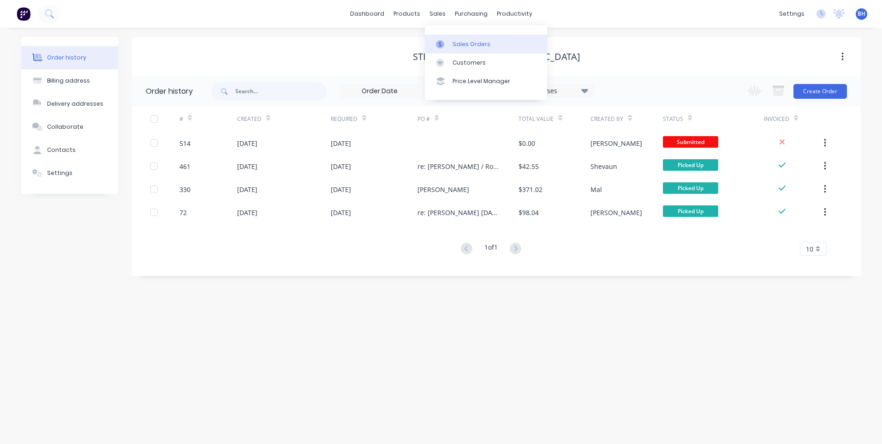
click at [455, 41] on div "Sales Orders" at bounding box center [471, 44] width 38 height 8
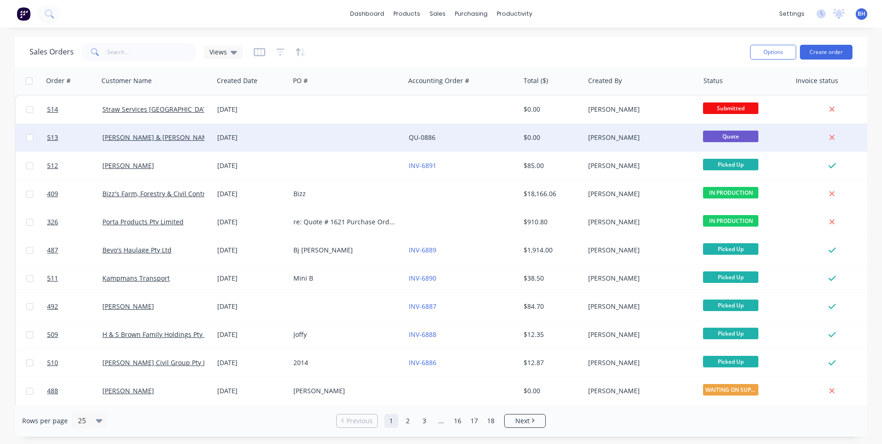
click at [484, 141] on div "QU-0886" at bounding box center [459, 137] width 102 height 9
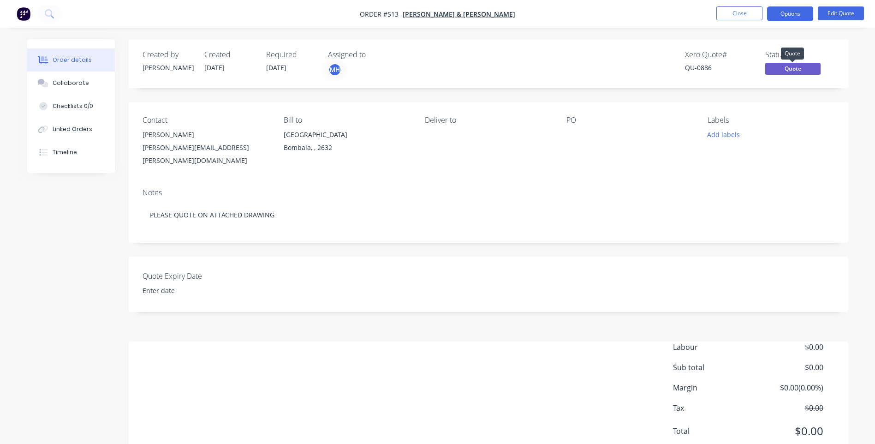
click at [774, 63] on span "Quote" at bounding box center [792, 69] width 55 height 12
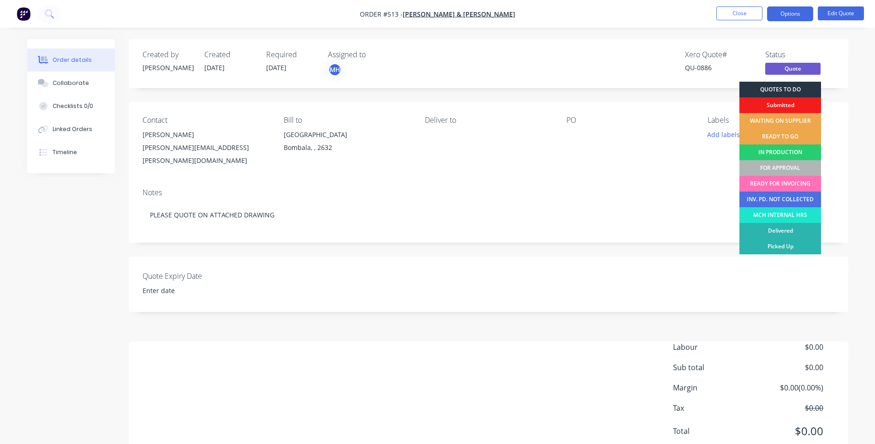
click at [765, 84] on div "QUOTES TO DO" at bounding box center [780, 90] width 82 height 16
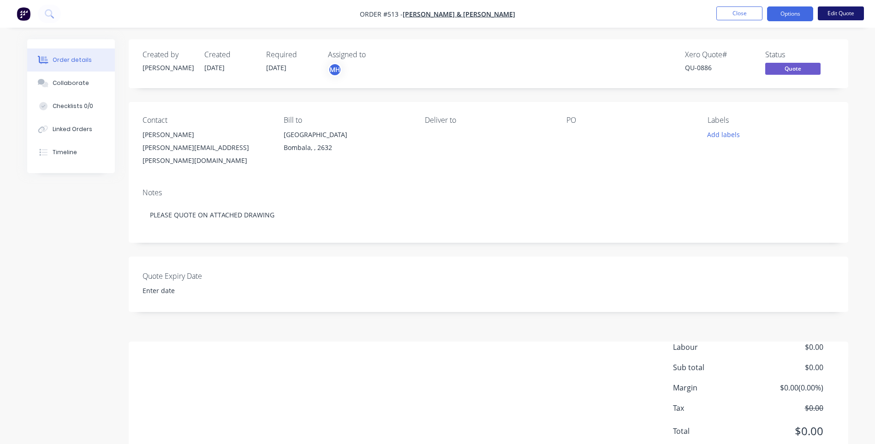
click at [833, 13] on button "Edit Quote" at bounding box center [840, 13] width 46 height 14
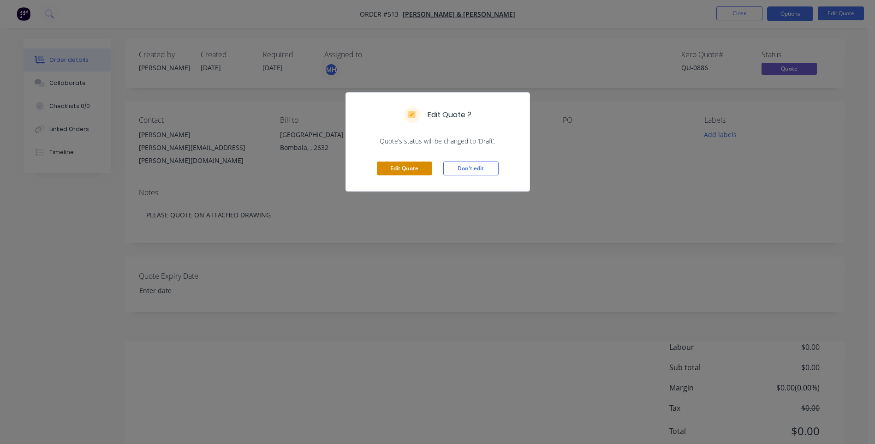
click at [406, 166] on button "Edit Quote" at bounding box center [404, 168] width 55 height 14
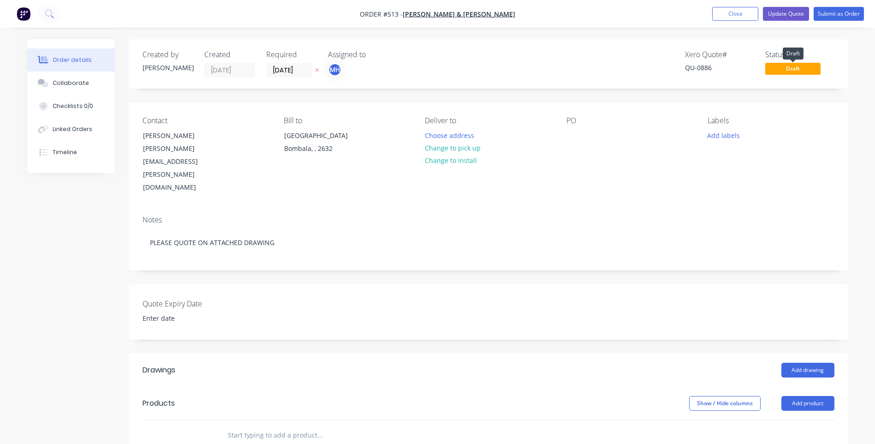
click at [789, 65] on span "Draft" at bounding box center [792, 69] width 55 height 12
click at [769, 61] on div "Status Draft" at bounding box center [799, 63] width 69 height 27
click at [781, 68] on span "Draft" at bounding box center [792, 69] width 55 height 12
click at [776, 9] on button "Update Quote" at bounding box center [786, 14] width 46 height 14
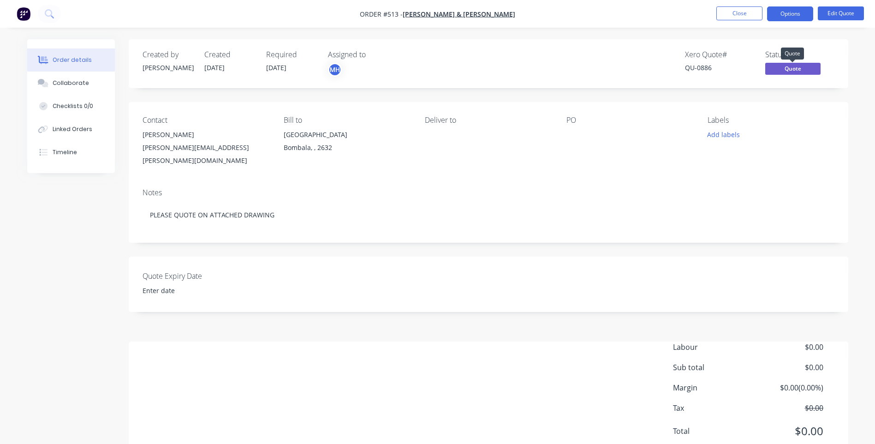
click at [774, 64] on span "Quote" at bounding box center [792, 69] width 55 height 12
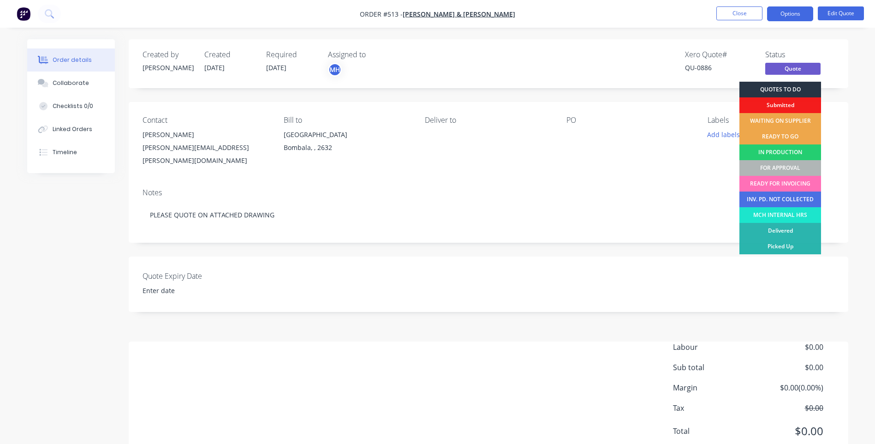
click at [772, 86] on div "QUOTES TO DO" at bounding box center [780, 90] width 82 height 16
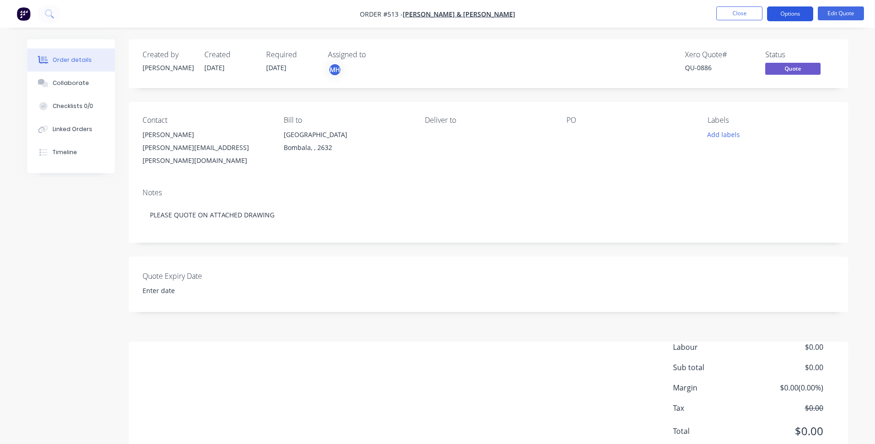
click at [802, 17] on button "Options" at bounding box center [790, 13] width 46 height 15
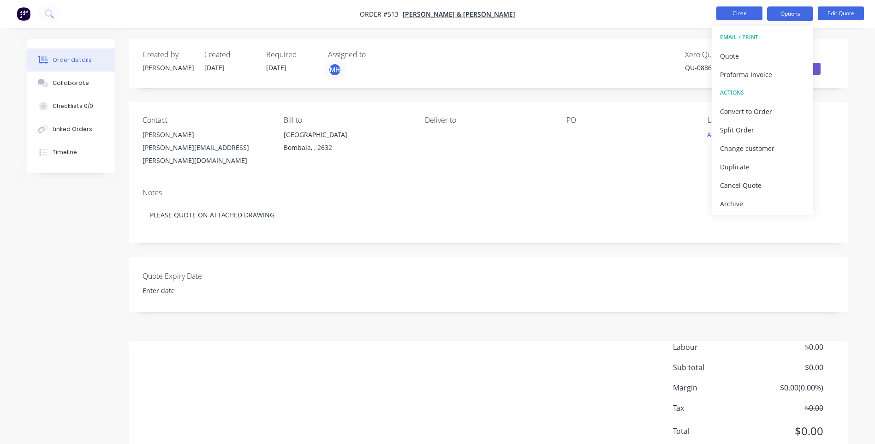
click at [743, 7] on button "Close" at bounding box center [739, 13] width 46 height 14
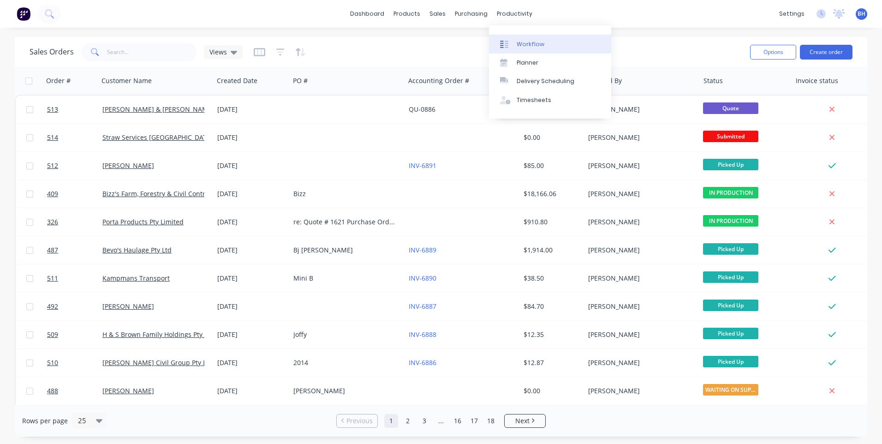
click at [527, 42] on div "Workflow" at bounding box center [530, 44] width 28 height 8
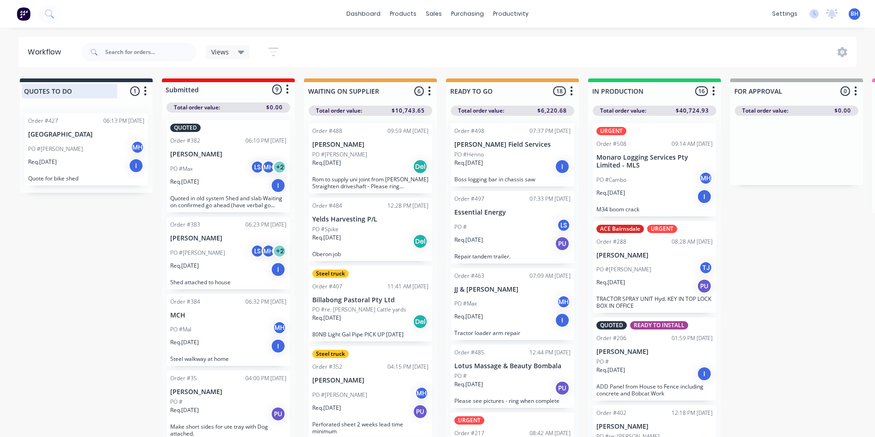
click at [70, 88] on div at bounding box center [86, 91] width 133 height 18
click at [100, 163] on div "Req. 18/08/25 I" at bounding box center [86, 166] width 116 height 16
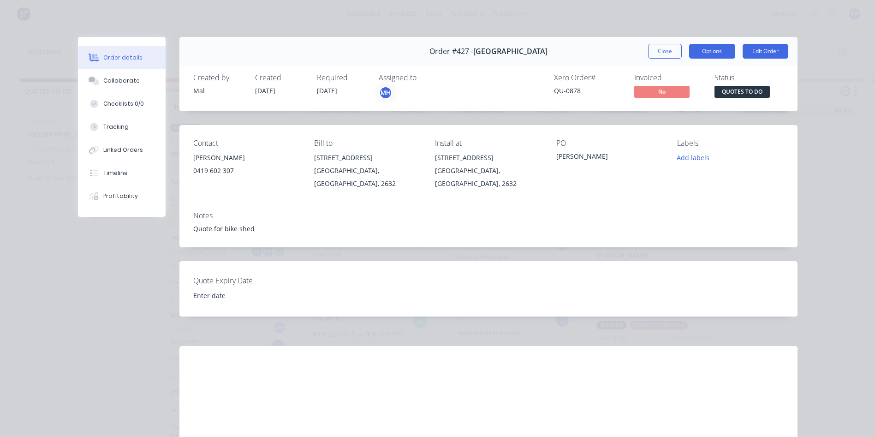
click at [706, 49] on button "Options" at bounding box center [712, 51] width 46 height 15
click at [674, 20] on div "Order details Collaborate Checklists 0/0 Tracking Linked Orders Timeline Profit…" at bounding box center [437, 218] width 875 height 437
click at [660, 46] on button "Close" at bounding box center [665, 51] width 34 height 15
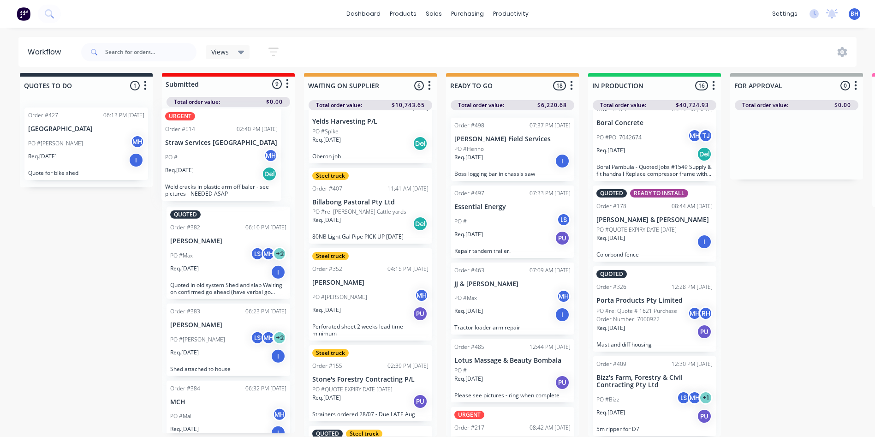
drag, startPoint x: 224, startPoint y: 375, endPoint x: 221, endPoint y: 136, distance: 238.8
click at [221, 136] on div "QUOTED Order #382 06:10 PM 12/08/25 Max Stewart PO #Max LS MH + 2 Req. 12/08/25…" at bounding box center [228, 270] width 133 height 326
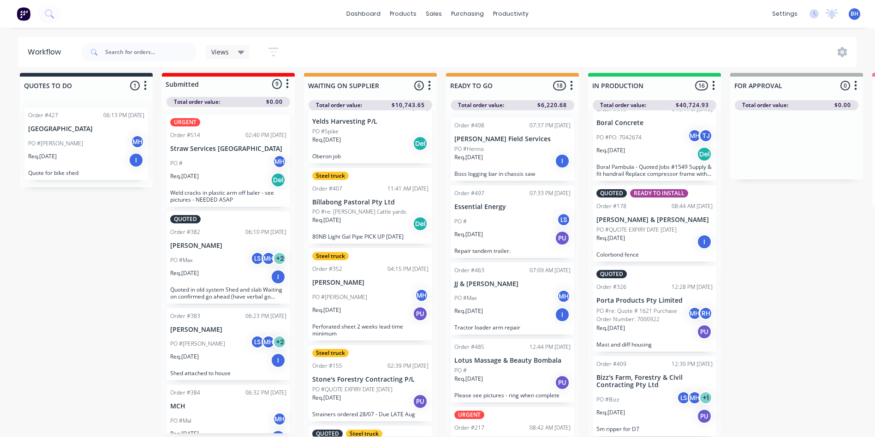
click at [79, 184] on div "Order #427 06:13 PM 18/08/25 Bombala High School PO #Raelene MH Req. 18/08/25 I…" at bounding box center [86, 143] width 133 height 87
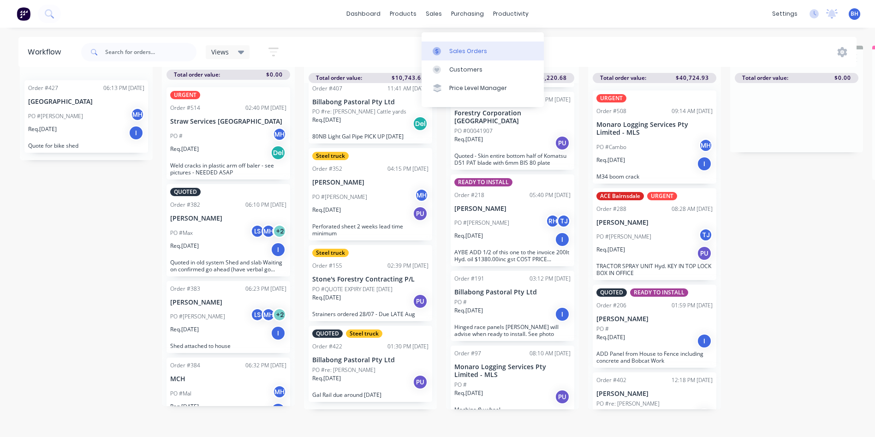
click at [456, 47] on div "Sales Orders" at bounding box center [468, 51] width 38 height 8
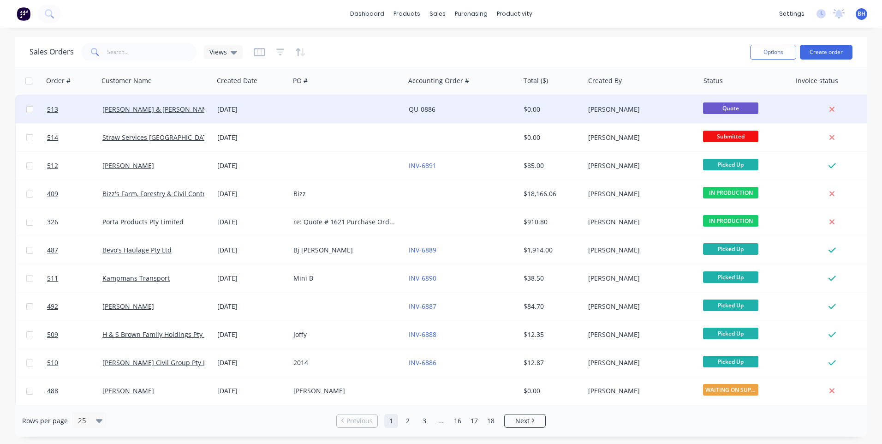
click at [393, 109] on div at bounding box center [347, 109] width 115 height 28
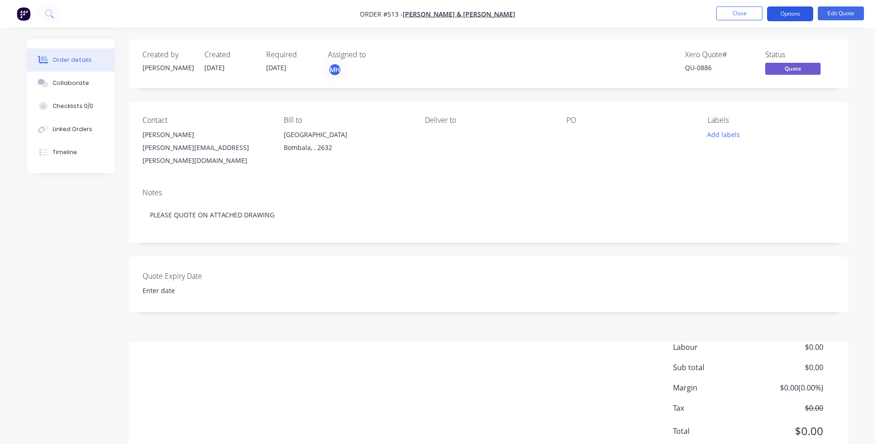
click at [798, 18] on button "Options" at bounding box center [790, 13] width 46 height 15
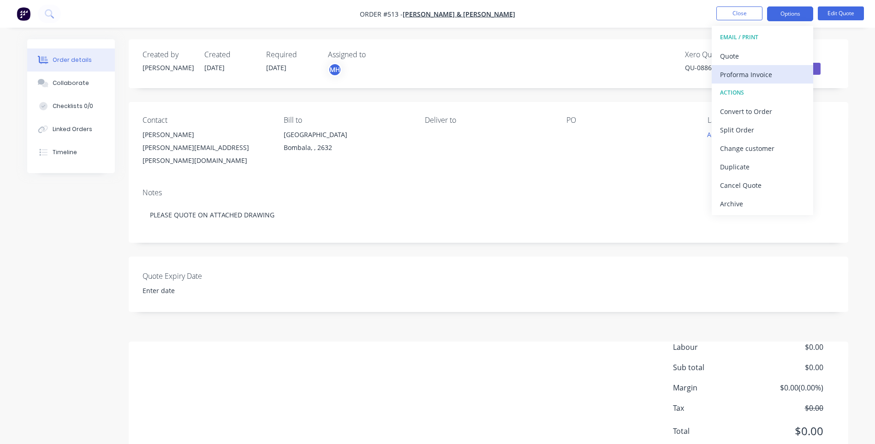
click at [759, 73] on div "Proforma Invoice" at bounding box center [762, 74] width 85 height 13
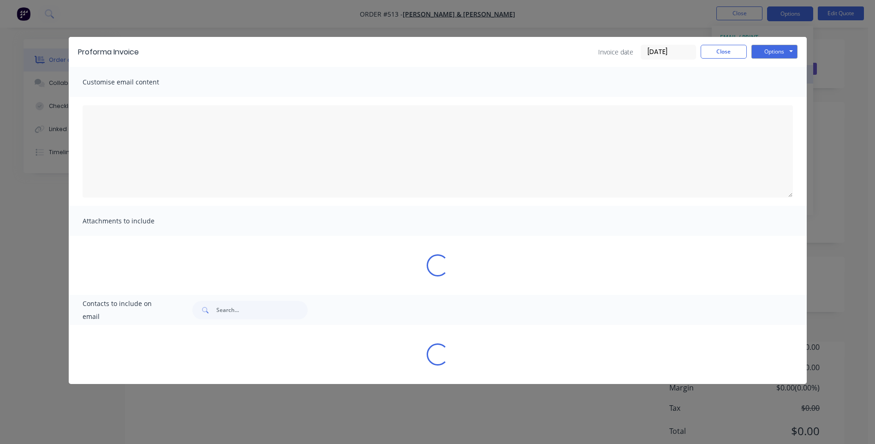
type textarea "A PDF copy of the order has been attached to this email. To view your order onl…"
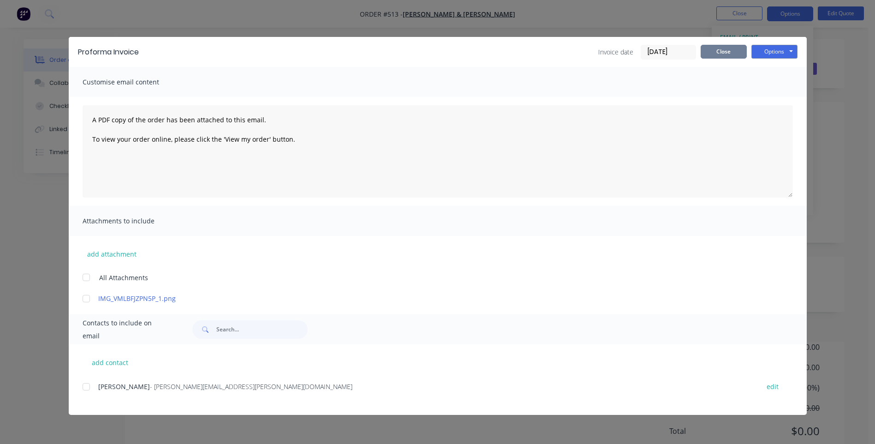
click at [718, 50] on button "Close" at bounding box center [723, 52] width 46 height 14
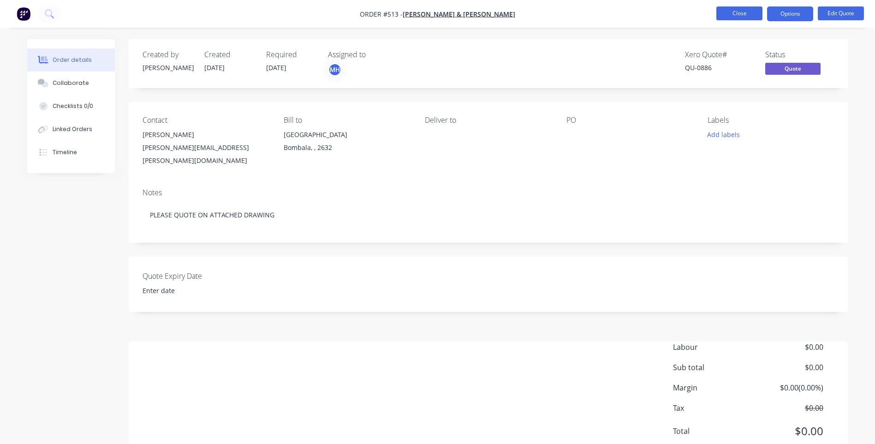
click at [729, 8] on button "Close" at bounding box center [739, 13] width 46 height 14
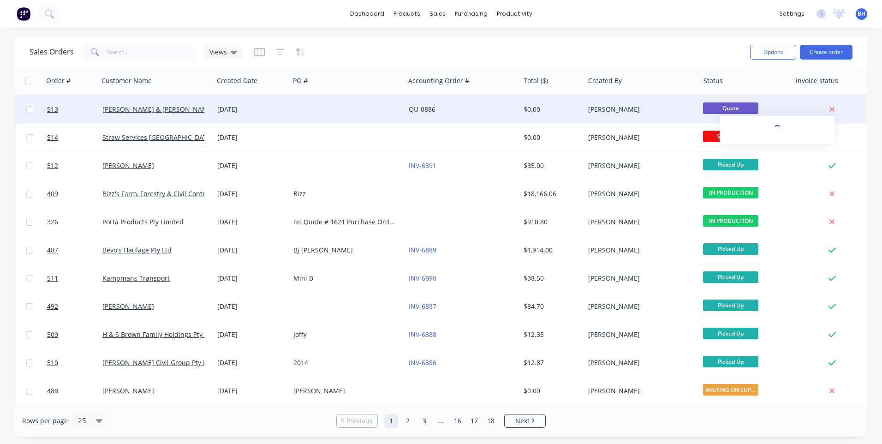
click at [831, 106] on icon at bounding box center [831, 109] width 6 height 8
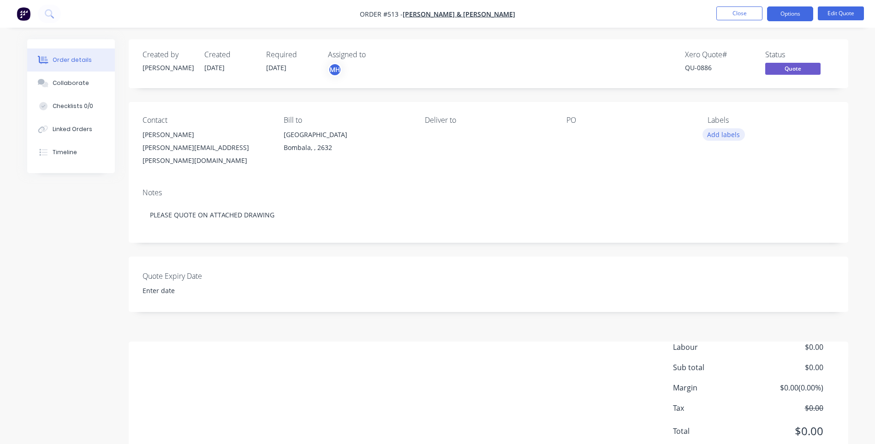
click at [713, 134] on button "Add labels" at bounding box center [723, 134] width 42 height 12
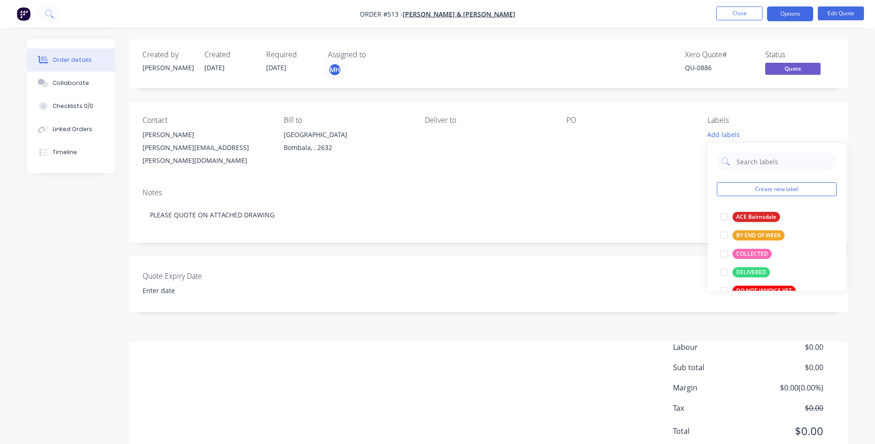
click at [654, 123] on div "PO" at bounding box center [629, 120] width 126 height 9
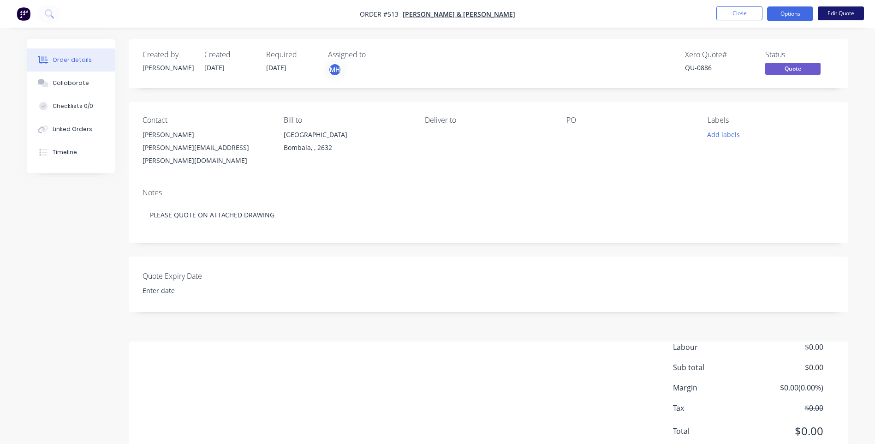
click at [847, 12] on button "Edit Quote" at bounding box center [840, 13] width 46 height 14
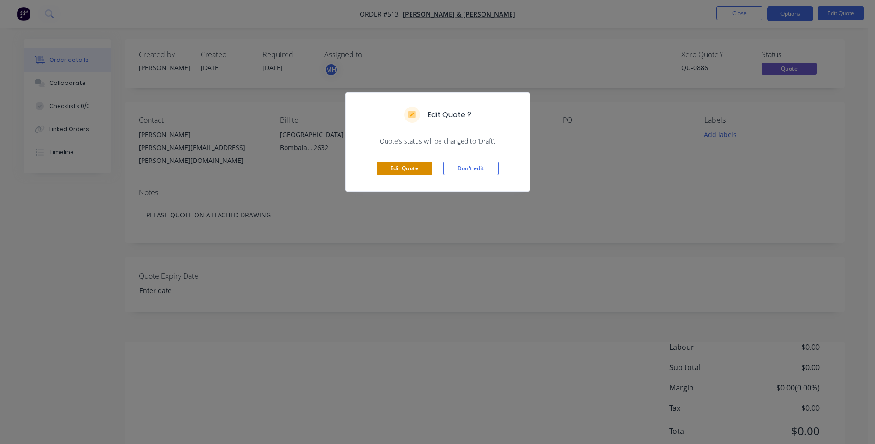
click at [408, 169] on button "Edit Quote" at bounding box center [404, 168] width 55 height 14
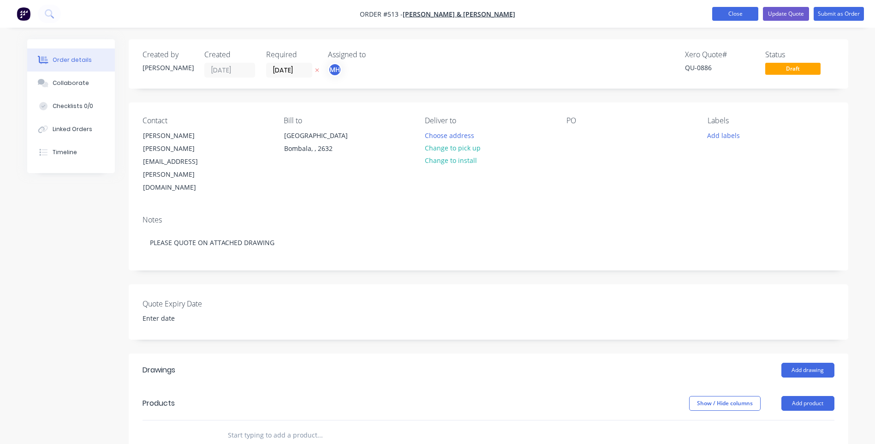
click at [739, 12] on button "Close" at bounding box center [735, 14] width 46 height 14
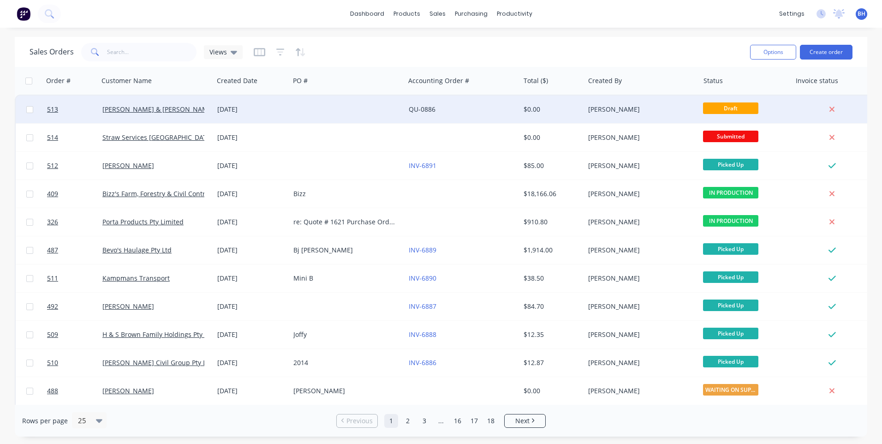
click at [30, 111] on input "checkbox" at bounding box center [29, 109] width 7 height 7
checkbox input "true"
click at [833, 106] on icon at bounding box center [831, 109] width 6 height 8
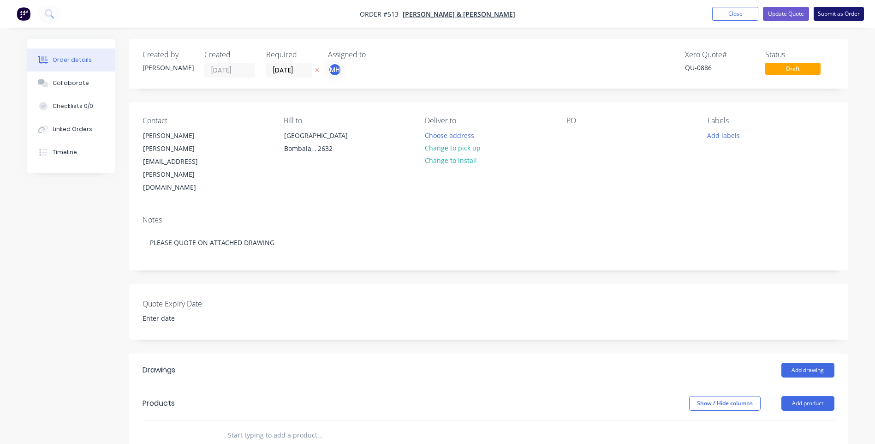
click at [822, 9] on button "Submit as Order" at bounding box center [838, 14] width 50 height 14
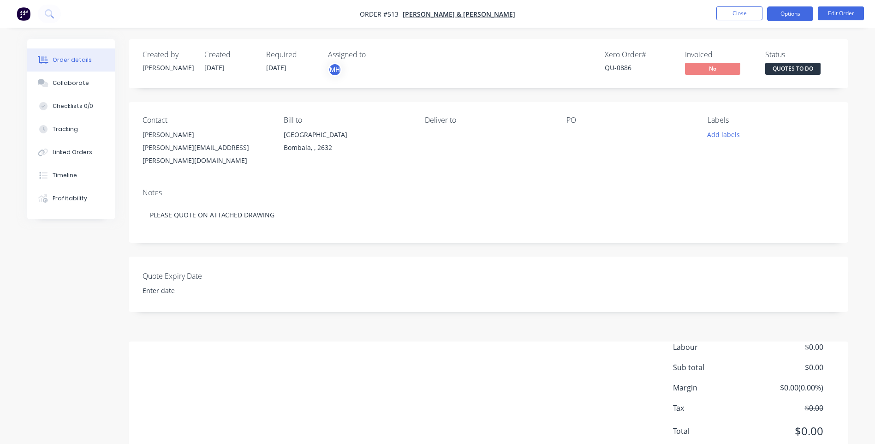
click at [776, 16] on button "Options" at bounding box center [790, 13] width 46 height 15
click at [722, 11] on button "Close" at bounding box center [739, 13] width 46 height 14
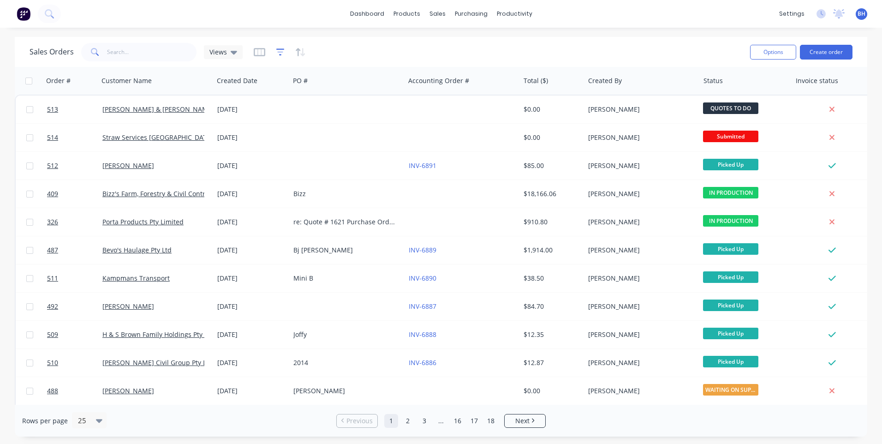
click at [276, 48] on icon "button" at bounding box center [280, 51] width 8 height 9
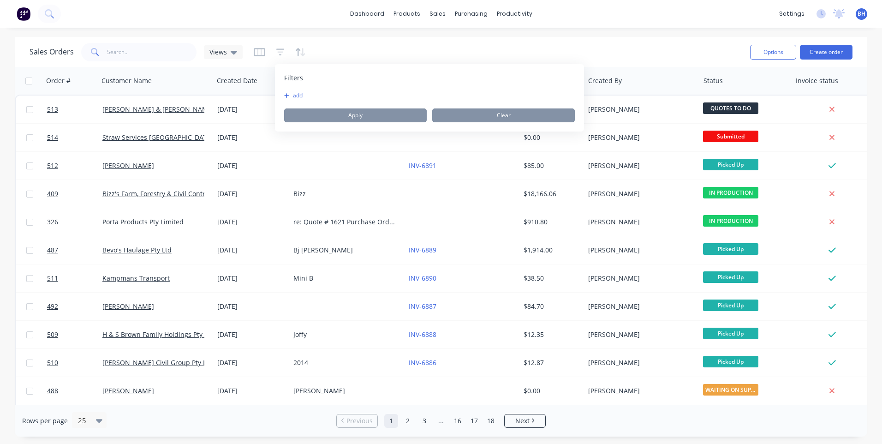
click at [285, 92] on button "add" at bounding box center [295, 95] width 23 height 7
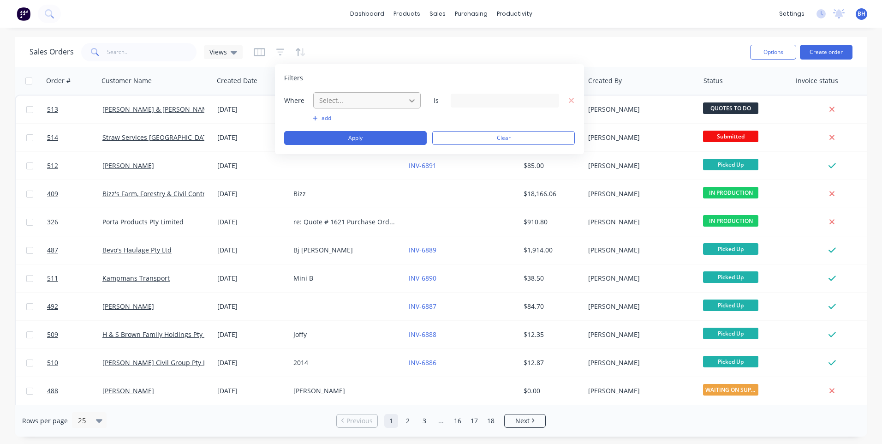
click at [413, 101] on icon at bounding box center [411, 100] width 9 height 9
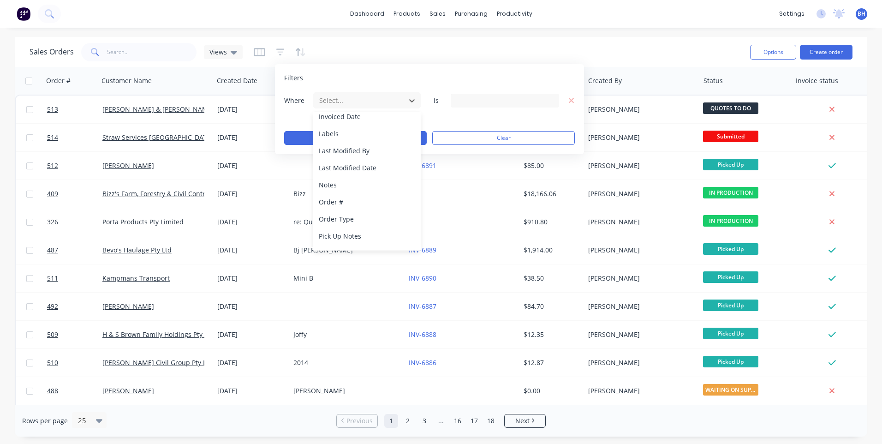
scroll to position [179, 0]
click at [367, 128] on div "Labels" at bounding box center [366, 130] width 107 height 17
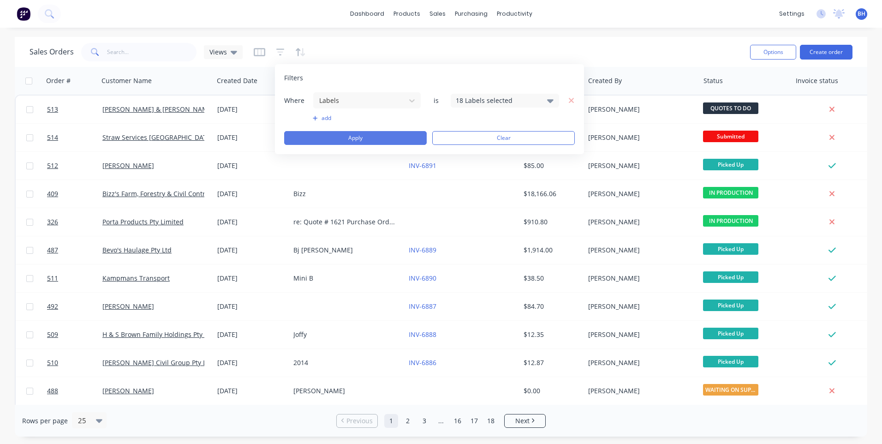
click at [395, 135] on button "Apply" at bounding box center [355, 138] width 142 height 14
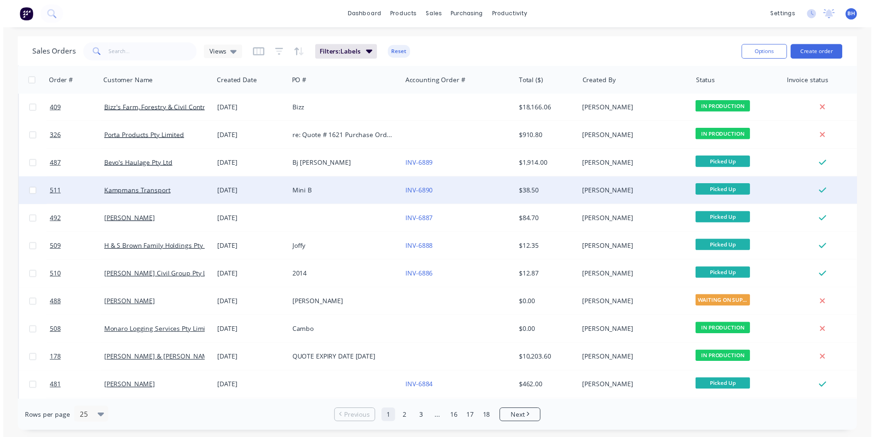
scroll to position [92, 0]
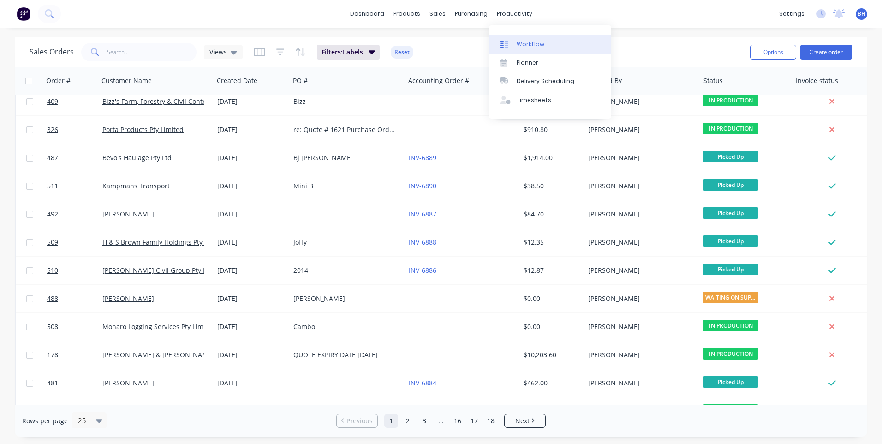
click at [521, 44] on div "Workflow" at bounding box center [530, 44] width 28 height 8
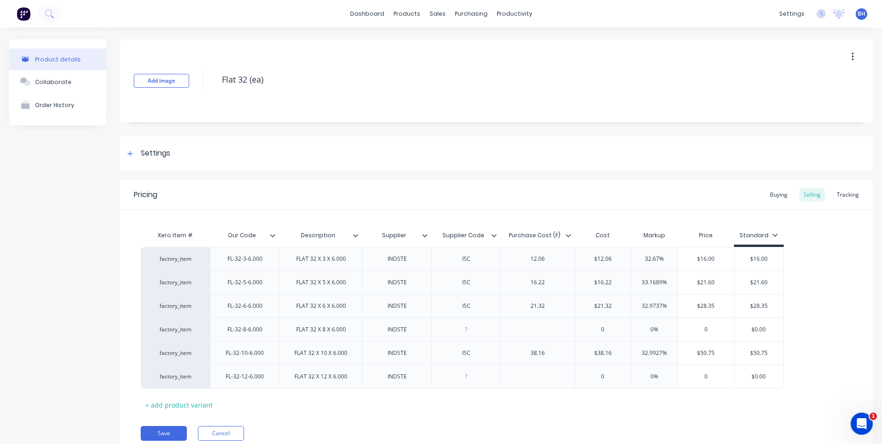
scroll to position [31, 0]
